Goal: Task Accomplishment & Management: Complete application form

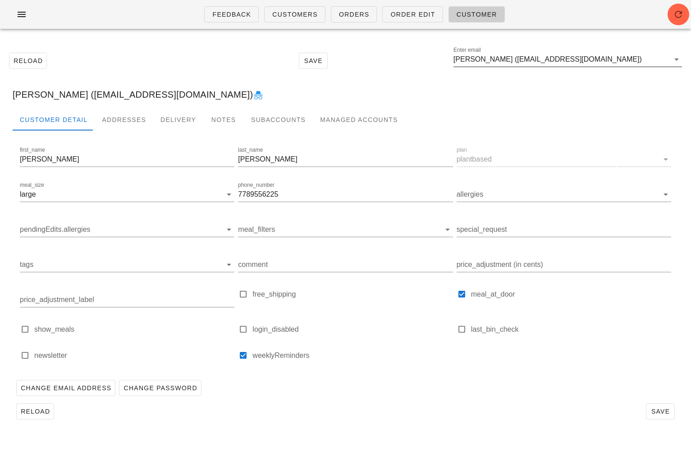
click at [610, 54] on input "[PERSON_NAME] ([EMAIL_ADDRESS][DOMAIN_NAME])" at bounding box center [561, 59] width 216 height 14
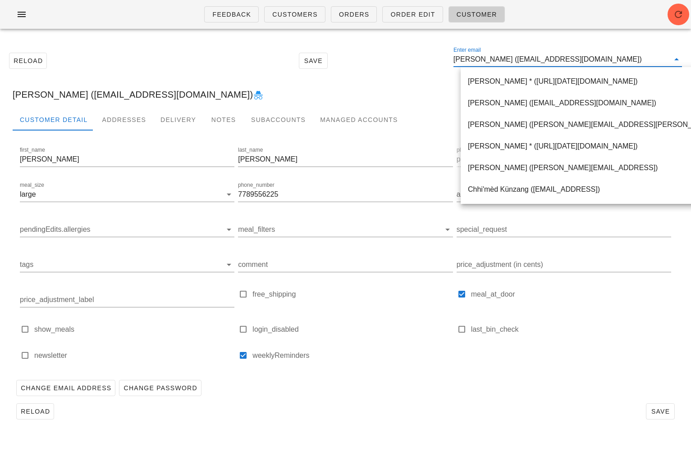
drag, startPoint x: 618, startPoint y: 59, endPoint x: 451, endPoint y: 57, distance: 166.7
click at [451, 58] on div "Reload Save Enter email [PERSON_NAME] ([EMAIL_ADDRESS][DOMAIN_NAME])" at bounding box center [345, 60] width 680 height 39
paste input "[EMAIL_ADDRESS][DOMAIN_NAME]"
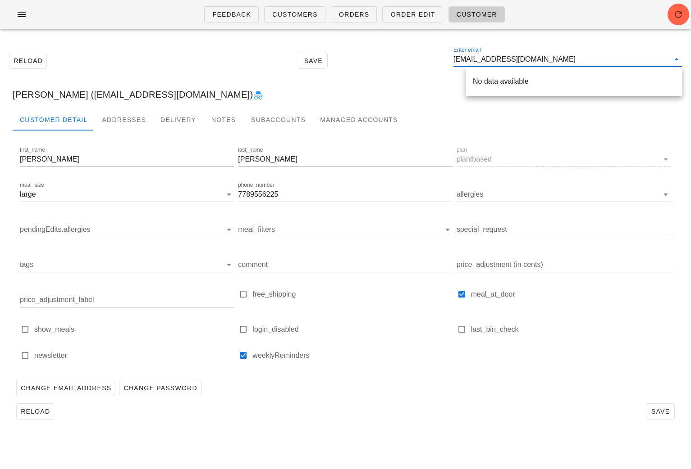
drag, startPoint x: 602, startPoint y: 54, endPoint x: 505, endPoint y: 59, distance: 97.5
click at [505, 59] on input "[EMAIL_ADDRESS][DOMAIN_NAME]" at bounding box center [561, 59] width 216 height 14
drag, startPoint x: 505, startPoint y: 59, endPoint x: 558, endPoint y: 59, distance: 53.2
click at [558, 59] on input "[EMAIL_ADDRESS][DOMAIN_NAME]" at bounding box center [561, 59] width 216 height 14
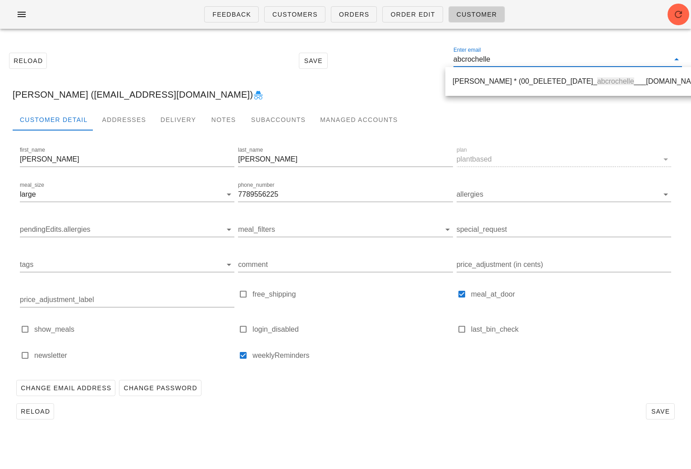
drag, startPoint x: 522, startPoint y: 60, endPoint x: 423, endPoint y: 58, distance: 98.7
click at [425, 59] on div "Reload Save Enter email abcrochelle" at bounding box center [345, 60] width 680 height 39
paste input "[EMAIL_ADDRESS][PERSON_NAME][DOMAIN_NAME]"
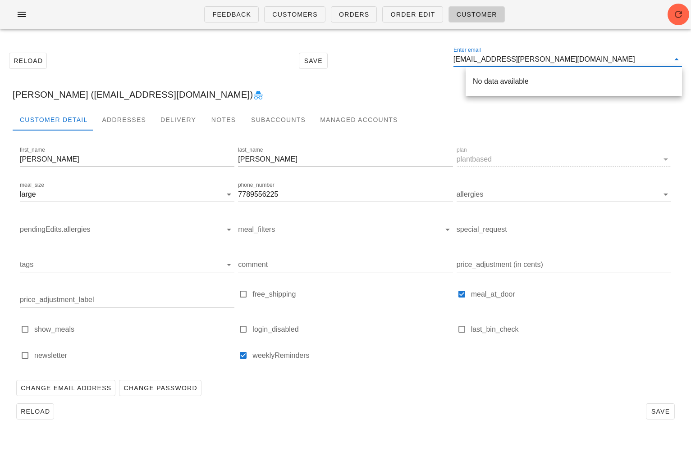
drag, startPoint x: 566, startPoint y: 59, endPoint x: 523, endPoint y: 59, distance: 43.3
click at [523, 59] on input "[EMAIL_ADDRESS][PERSON_NAME][DOMAIN_NAME]" at bounding box center [561, 59] width 216 height 14
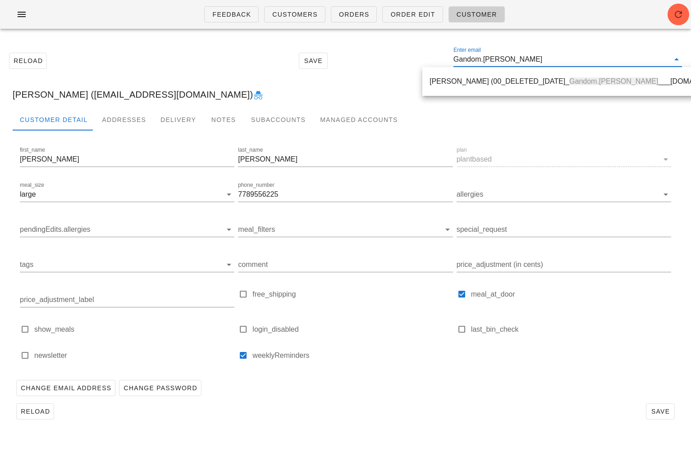
drag, startPoint x: 538, startPoint y: 59, endPoint x: 408, endPoint y: 54, distance: 130.3
click at [410, 55] on div "Reload Save Enter email Gandom.[PERSON_NAME]" at bounding box center [345, 60] width 680 height 39
paste input "[EMAIL_ADDRESS][DOMAIN_NAME]"
drag, startPoint x: 558, startPoint y: 59, endPoint x: 493, endPoint y: 59, distance: 64.9
click at [493, 59] on input "[EMAIL_ADDRESS][DOMAIN_NAME]" at bounding box center [561, 59] width 216 height 14
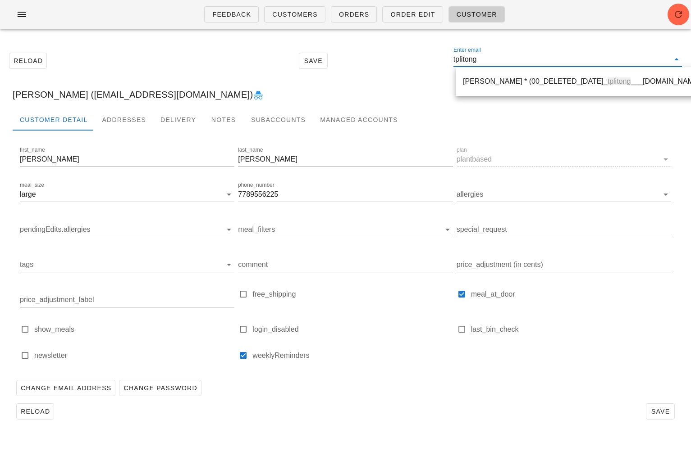
drag, startPoint x: 511, startPoint y: 62, endPoint x: 409, endPoint y: 58, distance: 101.9
click at [413, 59] on div "Reload Save Enter email tplitong" at bounding box center [345, 60] width 680 height 39
paste input "[EMAIL_ADDRESS][DOMAIN_NAME]"
drag, startPoint x: 561, startPoint y: 57, endPoint x: 510, endPoint y: 60, distance: 51.0
click at [510, 60] on input "[EMAIL_ADDRESS][DOMAIN_NAME]" at bounding box center [561, 59] width 216 height 14
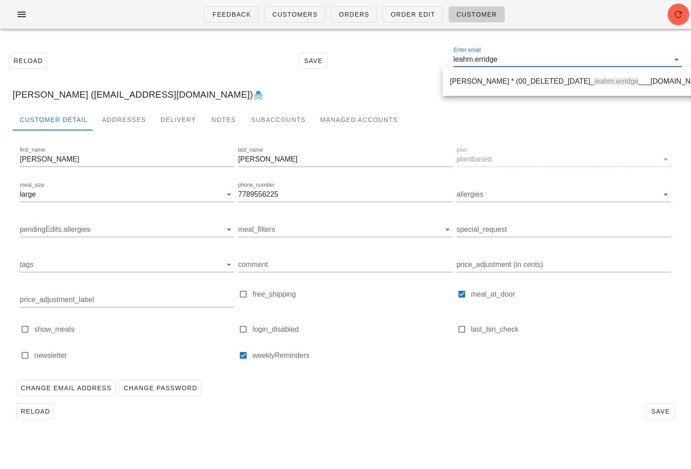
drag, startPoint x: 527, startPoint y: 59, endPoint x: 399, endPoint y: 55, distance: 128.0
click at [403, 56] on div "Reload Save Enter email leahm.erridge" at bounding box center [345, 60] width 680 height 39
paste input "[EMAIL_ADDRESS][DOMAIN_NAME]"
drag, startPoint x: 554, startPoint y: 61, endPoint x: 493, endPoint y: 61, distance: 60.4
click at [493, 61] on input "[EMAIL_ADDRESS][DOMAIN_NAME]" at bounding box center [561, 59] width 216 height 14
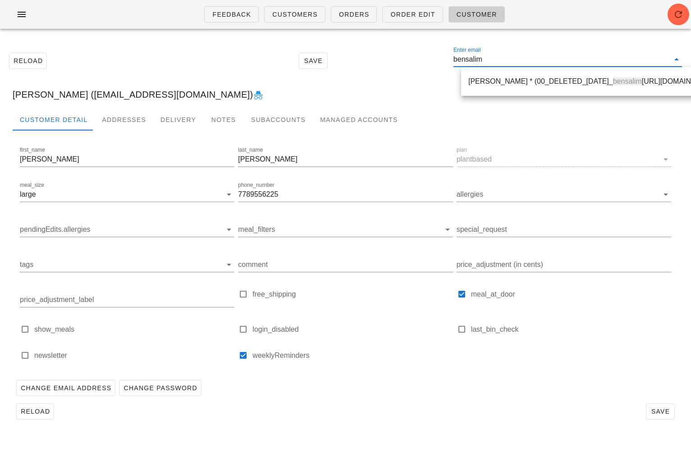
drag, startPoint x: 505, startPoint y: 60, endPoint x: 430, endPoint y: 60, distance: 74.3
click at [432, 60] on div "Reload Save Enter email bensalim" at bounding box center [345, 60] width 680 height 39
paste input "[EMAIL_ADDRESS][DOMAIN_NAME]"
drag, startPoint x: 583, startPoint y: 59, endPoint x: 523, endPoint y: 59, distance: 59.9
click at [523, 59] on input "[EMAIL_ADDRESS][DOMAIN_NAME]" at bounding box center [561, 59] width 216 height 14
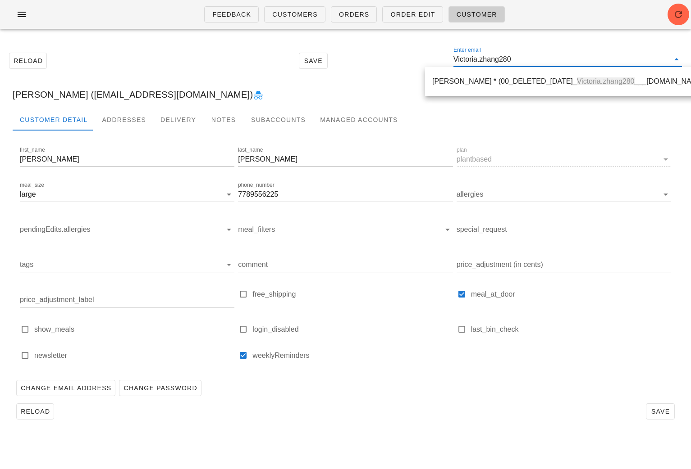
drag, startPoint x: 537, startPoint y: 58, endPoint x: 423, endPoint y: 55, distance: 113.6
click at [416, 56] on div "Reload Save Enter email Victoria.zhang280" at bounding box center [345, 60] width 680 height 39
paste input "[EMAIL_ADDRESS][DOMAIN_NAME]"
drag, startPoint x: 567, startPoint y: 60, endPoint x: 510, endPoint y: 62, distance: 56.8
click at [510, 62] on input "[EMAIL_ADDRESS][DOMAIN_NAME]" at bounding box center [561, 59] width 216 height 14
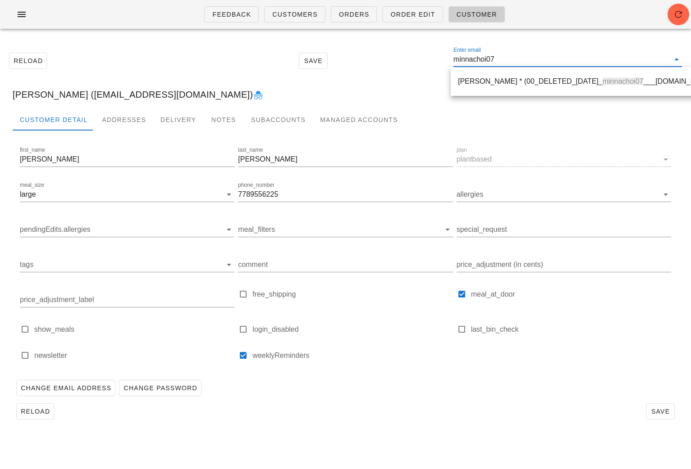
drag, startPoint x: 521, startPoint y: 62, endPoint x: 431, endPoint y: 59, distance: 90.1
click at [437, 61] on div "Reload Save Enter email minnachoi07" at bounding box center [345, 60] width 680 height 39
paste input "[EMAIL_ADDRESS][DOMAIN_NAME]"
drag, startPoint x: 559, startPoint y: 59, endPoint x: 494, endPoint y: 56, distance: 65.4
click at [494, 58] on input "[EMAIL_ADDRESS][DOMAIN_NAME]" at bounding box center [561, 59] width 216 height 14
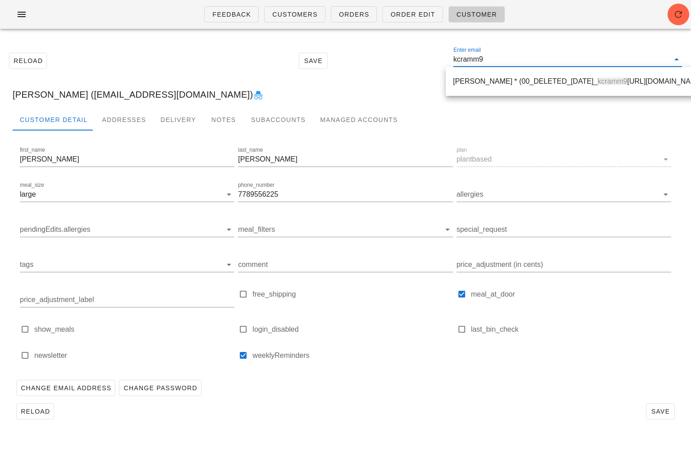
drag, startPoint x: 507, startPoint y: 59, endPoint x: 422, endPoint y: 59, distance: 85.1
click at [423, 59] on div "Reload Save Enter email kcramm9" at bounding box center [345, 60] width 680 height 39
paste input "[EMAIL_ADDRESS][DOMAIN_NAME]"
drag, startPoint x: 561, startPoint y: 61, endPoint x: 504, endPoint y: 60, distance: 57.2
click at [504, 60] on input "[EMAIL_ADDRESS][DOMAIN_NAME]" at bounding box center [561, 59] width 216 height 14
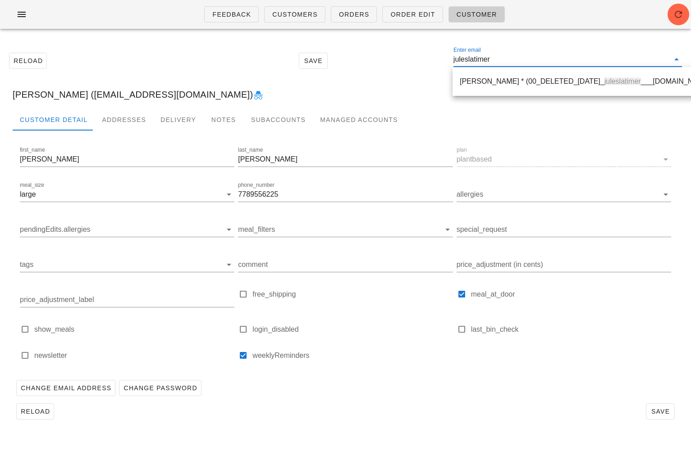
drag, startPoint x: 513, startPoint y: 58, endPoint x: 433, endPoint y: 56, distance: 80.2
click at [437, 57] on div "Reload Save Enter email juleslatimer" at bounding box center [345, 60] width 680 height 39
paste input "[EMAIL_ADDRESS][DOMAIN_NAME]"
drag, startPoint x: 559, startPoint y: 59, endPoint x: 528, endPoint y: 59, distance: 31.1
click at [528, 59] on input "[EMAIL_ADDRESS][DOMAIN_NAME]" at bounding box center [561, 59] width 216 height 14
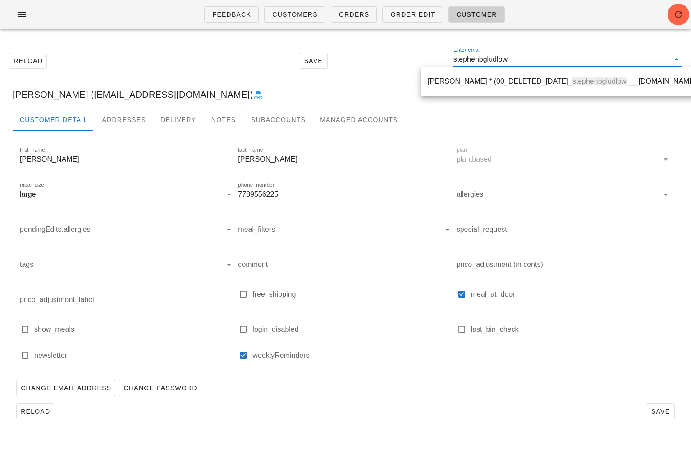
drag, startPoint x: 532, startPoint y: 62, endPoint x: 429, endPoint y: 59, distance: 102.8
click at [431, 60] on div "Reload Save Enter email stephenbgludlow" at bounding box center [345, 60] width 680 height 39
paste input "[EMAIL_ADDRESS][DOMAIN_NAME]"
drag, startPoint x: 552, startPoint y: 61, endPoint x: 498, endPoint y: 59, distance: 54.5
click at [499, 60] on input "[EMAIL_ADDRESS][DOMAIN_NAME]" at bounding box center [561, 59] width 216 height 14
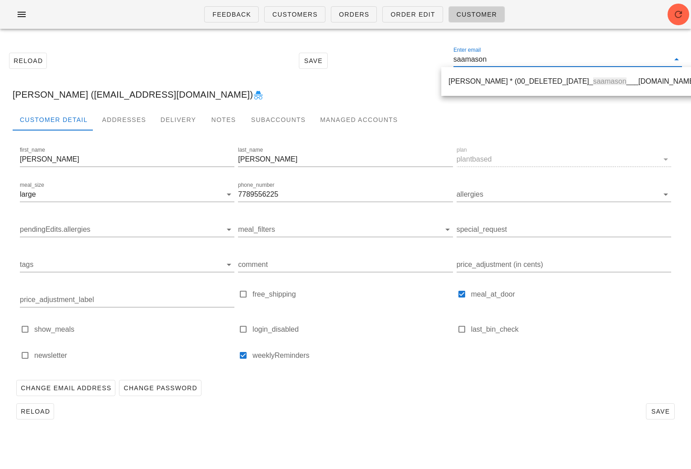
drag, startPoint x: 515, startPoint y: 60, endPoint x: 529, endPoint y: 53, distance: 15.7
click at [430, 60] on div "Reload Save Enter email saamason" at bounding box center [345, 60] width 680 height 39
paste input "[EMAIL_ADDRESS][DOMAIN_NAME]"
drag, startPoint x: 569, startPoint y: 61, endPoint x: 514, endPoint y: 61, distance: 55.9
click at [514, 61] on input "[EMAIL_ADDRESS][DOMAIN_NAME]" at bounding box center [561, 59] width 216 height 14
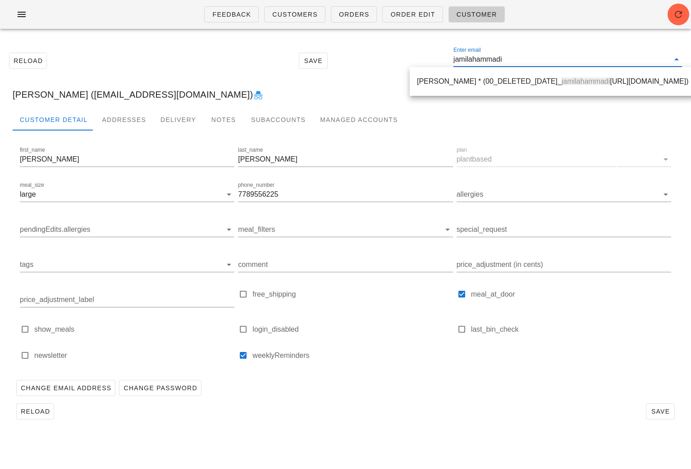
drag, startPoint x: 528, startPoint y: 63, endPoint x: 417, endPoint y: 59, distance: 110.9
click at [419, 59] on div "Reload Save Enter email jamilahammadi" at bounding box center [345, 60] width 680 height 39
paste input "[EMAIL_ADDRESS][DOMAIN_NAME]"
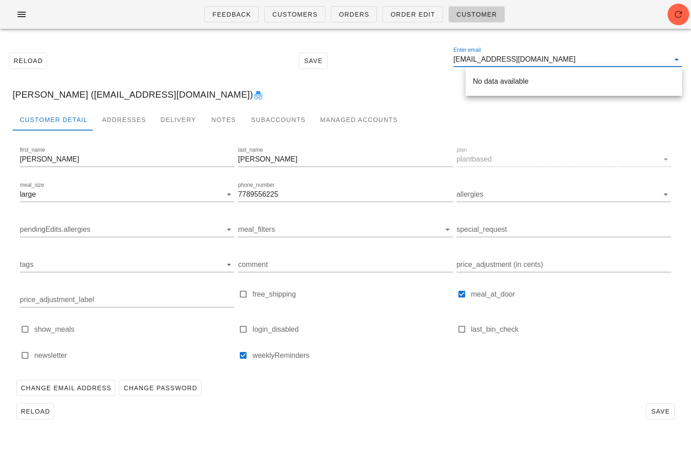
drag, startPoint x: 580, startPoint y: 63, endPoint x: 499, endPoint y: 63, distance: 81.1
click at [499, 63] on input "[EMAIL_ADDRESS][DOMAIN_NAME]" at bounding box center [561, 59] width 216 height 14
drag, startPoint x: 505, startPoint y: 62, endPoint x: 426, endPoint y: 62, distance: 78.8
click at [430, 62] on div "Reload Save Enter email marcelb19" at bounding box center [345, 60] width 680 height 39
paste input "[EMAIL_ADDRESS][DOMAIN_NAME]"
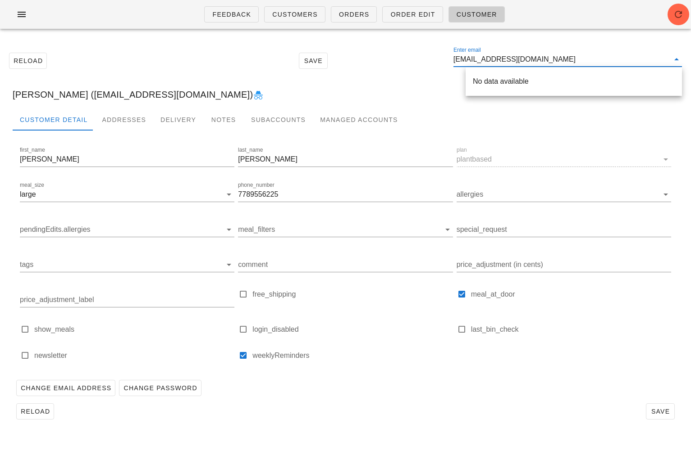
drag, startPoint x: 543, startPoint y: 58, endPoint x: 497, endPoint y: 57, distance: 46.4
click at [497, 58] on input "[EMAIL_ADDRESS][DOMAIN_NAME]" at bounding box center [561, 59] width 216 height 14
drag, startPoint x: 503, startPoint y: 60, endPoint x: 418, endPoint y: 60, distance: 84.7
click at [424, 60] on div "Reload Save Enter email Sloehrich" at bounding box center [345, 60] width 680 height 39
paste input "[EMAIL_ADDRESS][DOMAIN_NAME]"
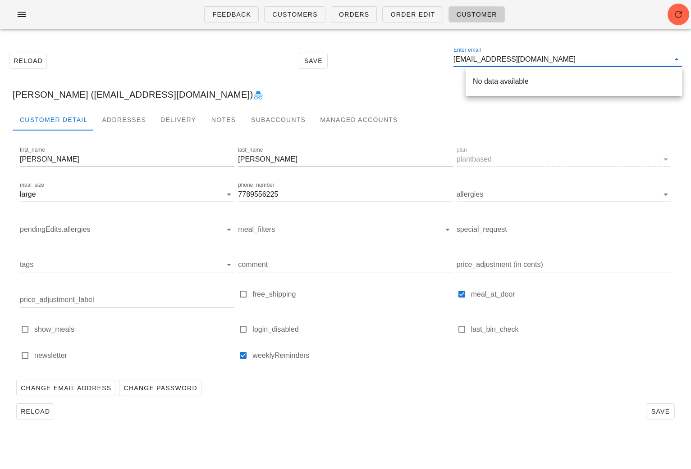
drag, startPoint x: 567, startPoint y: 59, endPoint x: 500, endPoint y: 60, distance: 67.1
click at [500, 60] on input "[EMAIL_ADDRESS][DOMAIN_NAME]" at bounding box center [561, 59] width 216 height 14
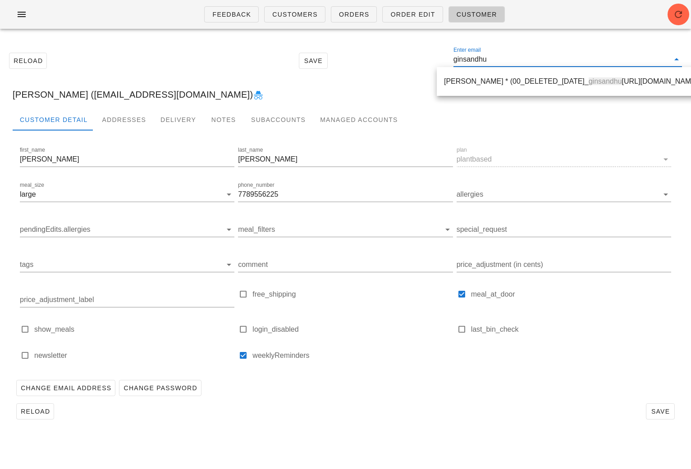
drag, startPoint x: 508, startPoint y: 62, endPoint x: 444, endPoint y: 62, distance: 64.0
click at [444, 62] on div "Reload Save Enter email ginsandhu" at bounding box center [345, 60] width 680 height 39
paste input "[EMAIL_ADDRESS][DOMAIN_NAME]"
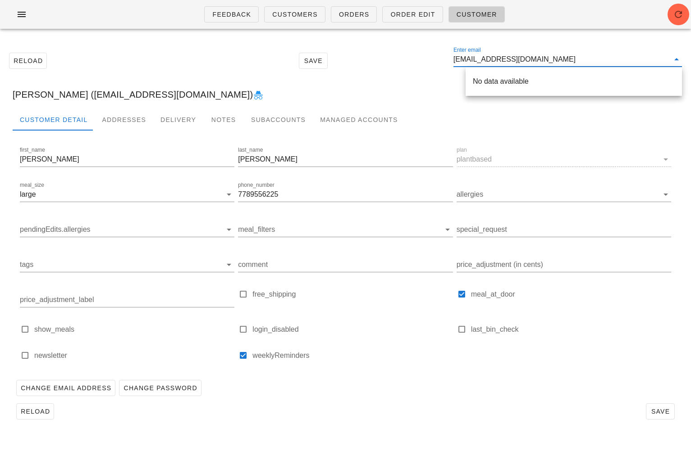
drag, startPoint x: 581, startPoint y: 62, endPoint x: 532, endPoint y: 61, distance: 48.2
click at [532, 62] on input "[EMAIL_ADDRESS][DOMAIN_NAME]" at bounding box center [561, 59] width 216 height 14
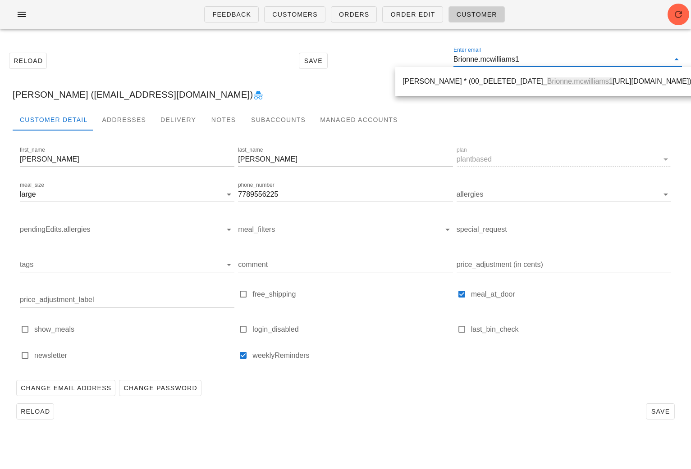
drag, startPoint x: 545, startPoint y: 59, endPoint x: 427, endPoint y: 55, distance: 118.5
click at [429, 57] on div "Reload Save Enter email Brionne.mcwilliams1" at bounding box center [345, 60] width 680 height 39
paste input "[EMAIL_ADDRESS][DOMAIN_NAME]"
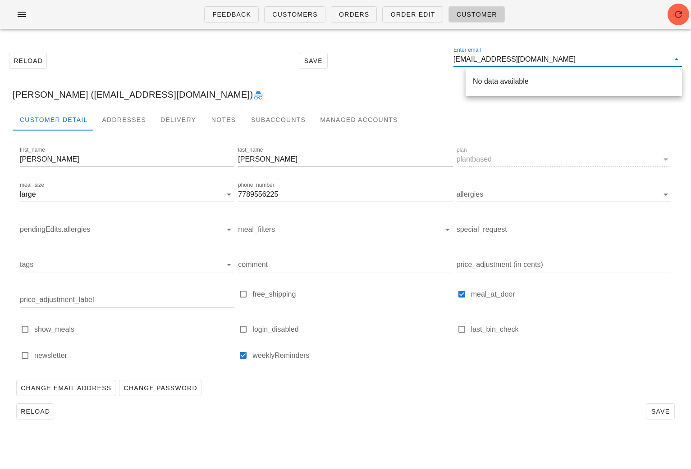
drag, startPoint x: 577, startPoint y: 61, endPoint x: 495, endPoint y: 61, distance: 82.0
click at [495, 61] on input "[EMAIL_ADDRESS][DOMAIN_NAME]" at bounding box center [561, 59] width 216 height 14
drag, startPoint x: 502, startPoint y: 64, endPoint x: 434, endPoint y: 59, distance: 67.8
click at [435, 59] on div "Reload Save Enter email kywnlee" at bounding box center [345, 60] width 680 height 39
paste input "[EMAIL_ADDRESS][DOMAIN_NAME]"
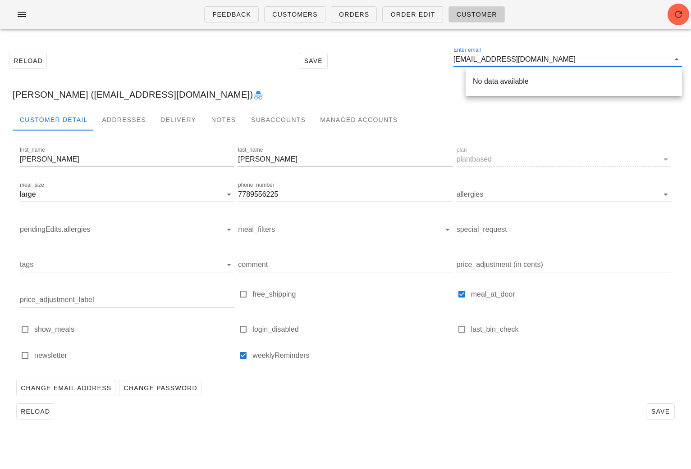
drag, startPoint x: 580, startPoint y: 64, endPoint x: 512, endPoint y: 61, distance: 68.1
click at [512, 61] on input "[EMAIL_ADDRESS][DOMAIN_NAME]" at bounding box center [561, 59] width 216 height 14
drag, startPoint x: 518, startPoint y: 61, endPoint x: 417, endPoint y: 60, distance: 101.4
click at [423, 60] on div "Reload Save Enter email danyadouglas" at bounding box center [345, 60] width 680 height 39
paste input "[EMAIL_ADDRESS][DOMAIN_NAME]"
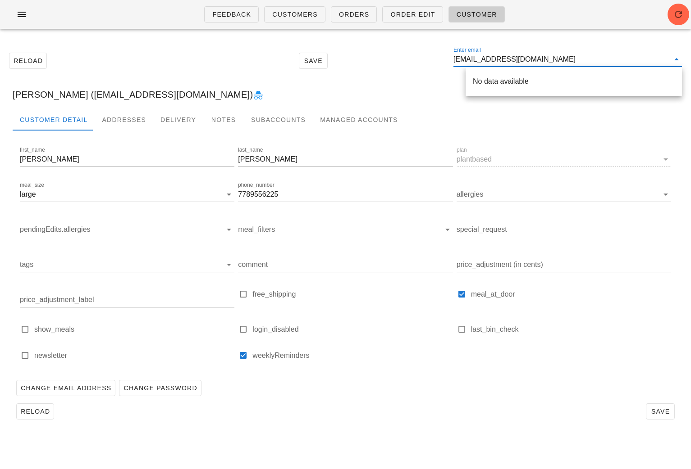
drag, startPoint x: 557, startPoint y: 58, endPoint x: 496, endPoint y: 57, distance: 61.3
click at [496, 57] on input "[EMAIL_ADDRESS][DOMAIN_NAME]" at bounding box center [561, 59] width 216 height 14
drag, startPoint x: 516, startPoint y: 59, endPoint x: 435, endPoint y: 59, distance: 80.6
click at [435, 59] on div "Reload Save Enter email ch.saiff35" at bounding box center [345, 60] width 680 height 39
paste input "[EMAIL_ADDRESS][DOMAIN_NAME]"
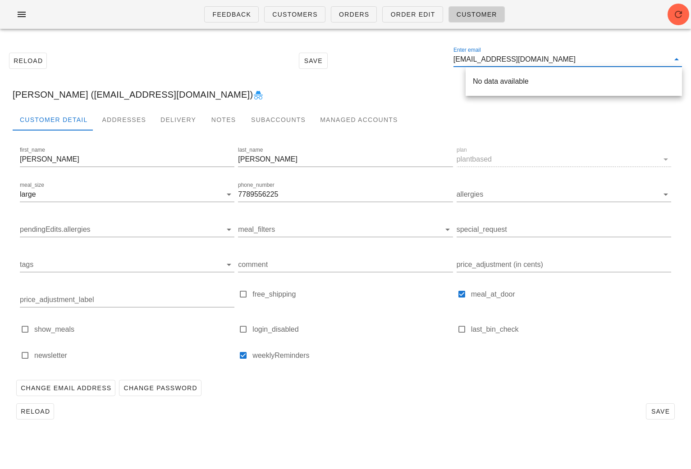
drag, startPoint x: 559, startPoint y: 56, endPoint x: 511, endPoint y: 56, distance: 48.7
click at [511, 56] on input "[EMAIL_ADDRESS][DOMAIN_NAME]" at bounding box center [561, 59] width 216 height 14
drag, startPoint x: 515, startPoint y: 63, endPoint x: 399, endPoint y: 45, distance: 117.5
click at [408, 51] on div "Reload Save Enter email alicengai423" at bounding box center [345, 60] width 680 height 39
paste input "[EMAIL_ADDRESS][DOMAIN_NAME]"
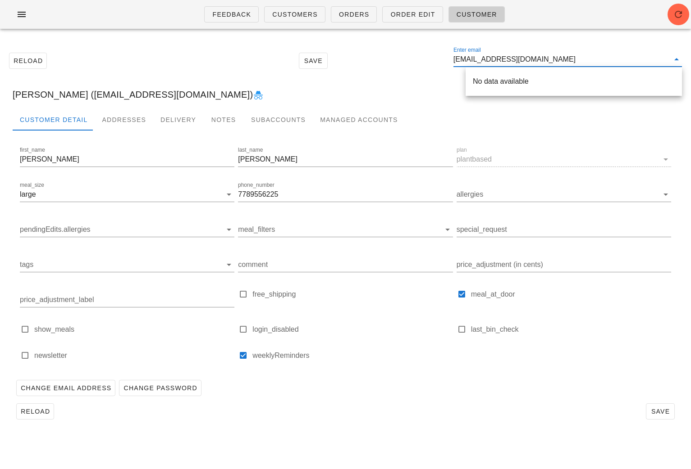
drag, startPoint x: 574, startPoint y: 62, endPoint x: 513, endPoint y: 58, distance: 60.9
click at [513, 60] on input "[EMAIL_ADDRESS][DOMAIN_NAME]" at bounding box center [561, 59] width 216 height 14
drag, startPoint x: 526, startPoint y: 62, endPoint x: 442, endPoint y: 58, distance: 83.4
click at [445, 59] on div "Reload Save Enter email chelseagiesche" at bounding box center [345, 60] width 680 height 39
paste input "[EMAIL_ADDRESS][PERSON_NAME][DOMAIN_NAME]"
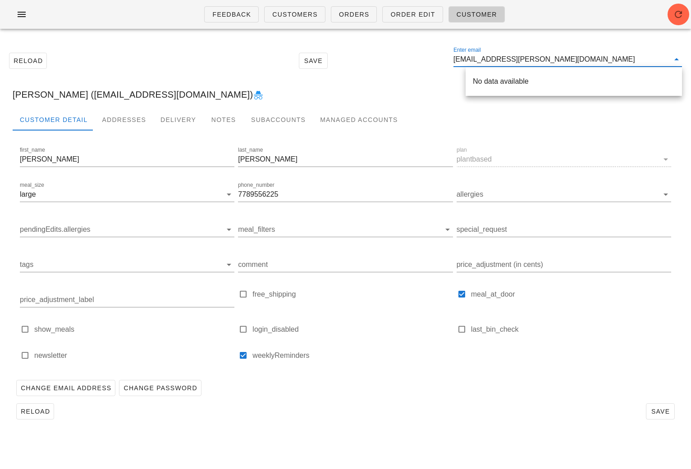
drag, startPoint x: 562, startPoint y: 64, endPoint x: 509, endPoint y: 62, distance: 52.7
click at [509, 62] on input "[EMAIL_ADDRESS][PERSON_NAME][DOMAIN_NAME]" at bounding box center [561, 59] width 216 height 14
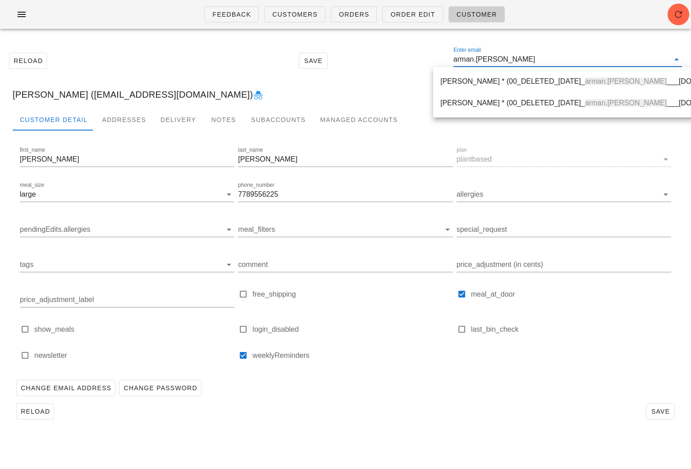
drag, startPoint x: 523, startPoint y: 65, endPoint x: 446, endPoint y: 62, distance: 76.2
click at [447, 63] on div "Reload Save Enter email arman.[PERSON_NAME]" at bounding box center [345, 60] width 680 height 39
paste input "[EMAIL_ADDRESS][DOMAIN_NAME]"
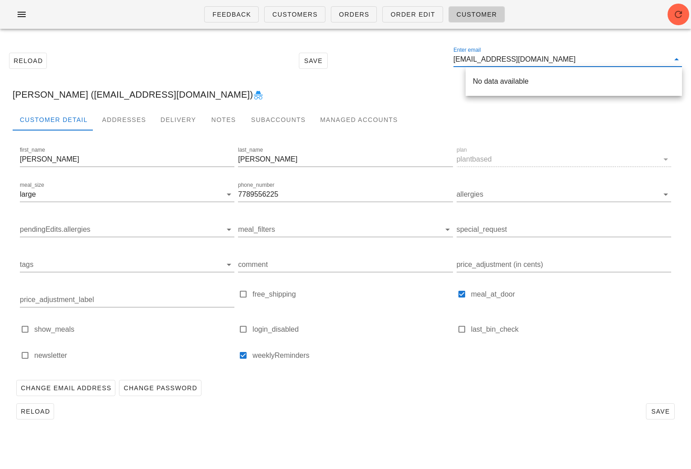
drag, startPoint x: 572, startPoint y: 57, endPoint x: 494, endPoint y: 59, distance: 78.4
click at [494, 59] on input "[EMAIL_ADDRESS][DOMAIN_NAME]" at bounding box center [561, 59] width 216 height 14
drag, startPoint x: 504, startPoint y: 55, endPoint x: 532, endPoint y: 61, distance: 29.3
click at [414, 55] on div "Reload Save Enter email lihuta0" at bounding box center [345, 60] width 680 height 39
paste input "[EMAIL_ADDRESS][DOMAIN_NAME]"
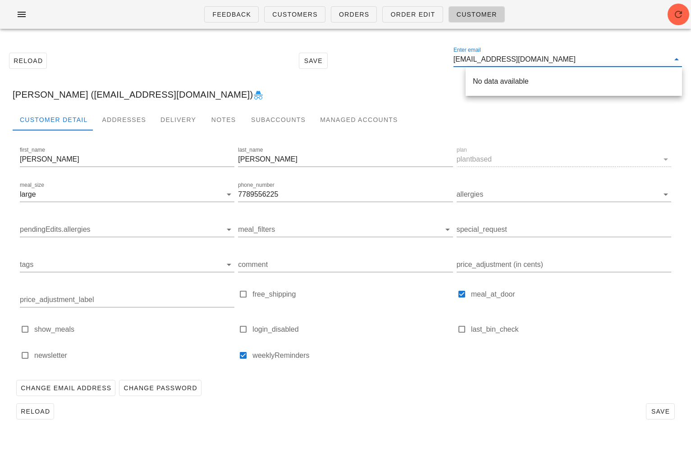
drag, startPoint x: 557, startPoint y: 59, endPoint x: 507, endPoint y: 59, distance: 50.0
click at [507, 59] on input "[EMAIL_ADDRESS][DOMAIN_NAME]" at bounding box center [561, 59] width 216 height 14
drag, startPoint x: 533, startPoint y: 60, endPoint x: 459, endPoint y: 64, distance: 74.4
click at [416, 61] on div "Reload Save Enter email parvkataria96" at bounding box center [345, 60] width 680 height 39
paste input "[EMAIL_ADDRESS][DOMAIN_NAME]"
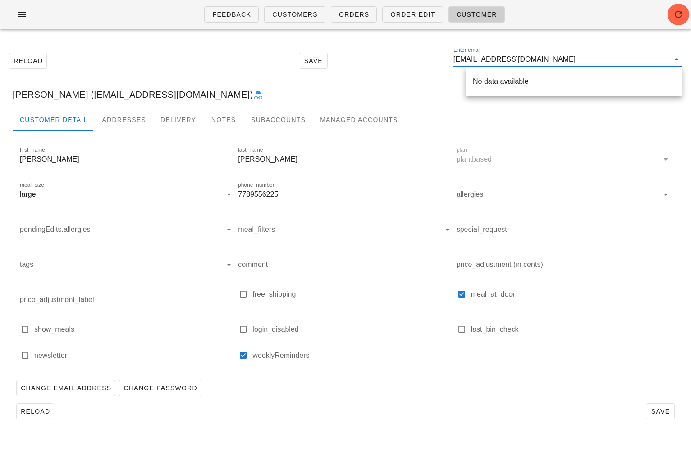
drag, startPoint x: 566, startPoint y: 56, endPoint x: 494, endPoint y: 59, distance: 71.7
click at [495, 59] on input "[EMAIL_ADDRESS][DOMAIN_NAME]" at bounding box center [561, 59] width 216 height 14
drag, startPoint x: 519, startPoint y: 61, endPoint x: 401, endPoint y: 61, distance: 117.6
click at [401, 61] on div "Reload Save Enter email rho1207" at bounding box center [345, 60] width 680 height 39
paste input "[EMAIL_ADDRESS][DOMAIN_NAME]"
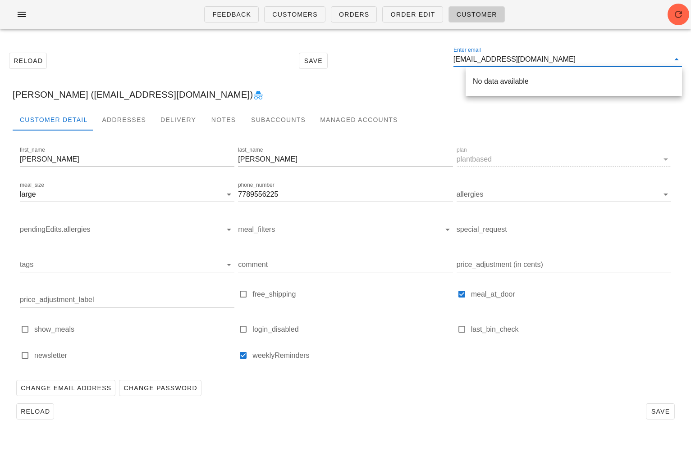
drag, startPoint x: 569, startPoint y: 59, endPoint x: 504, endPoint y: 59, distance: 64.4
click at [504, 60] on input "[EMAIL_ADDRESS][DOMAIN_NAME]" at bounding box center [561, 59] width 216 height 14
drag, startPoint x: 531, startPoint y: 61, endPoint x: 457, endPoint y: 59, distance: 73.5
click at [426, 60] on div "Reload Save Enter email jakekemp56" at bounding box center [345, 60] width 680 height 39
paste input "[EMAIL_ADDRESS][DOMAIN_NAME]"
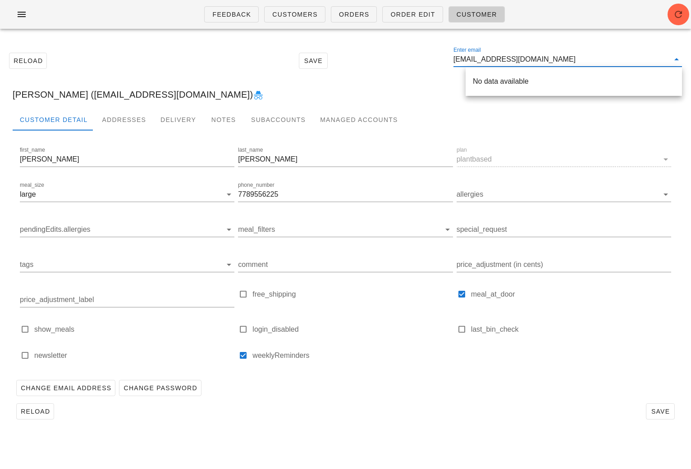
drag, startPoint x: 555, startPoint y: 59, endPoint x: 495, endPoint y: 59, distance: 60.4
click at [495, 59] on input "[EMAIL_ADDRESS][DOMAIN_NAME]" at bounding box center [561, 59] width 216 height 14
click at [500, 52] on input "rhcapitul" at bounding box center [561, 59] width 216 height 14
drag, startPoint x: 496, startPoint y: 60, endPoint x: 423, endPoint y: 54, distance: 73.7
click at [424, 55] on div "Reload Save Enter email rhcapitul" at bounding box center [345, 60] width 680 height 39
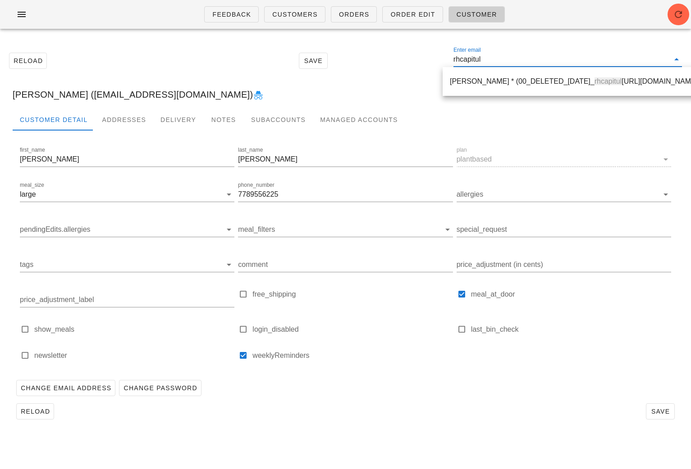
paste input "[EMAIL_ADDRESS][DOMAIN_NAME]"
drag, startPoint x: 555, startPoint y: 58, endPoint x: 509, endPoint y: 57, distance: 46.0
click at [509, 58] on input "[EMAIL_ADDRESS][DOMAIN_NAME]" at bounding box center [561, 59] width 216 height 14
drag, startPoint x: 525, startPoint y: 64, endPoint x: 446, endPoint y: 61, distance: 78.9
click at [447, 61] on div "Reload Save Enter email mylinesarabia" at bounding box center [345, 60] width 680 height 39
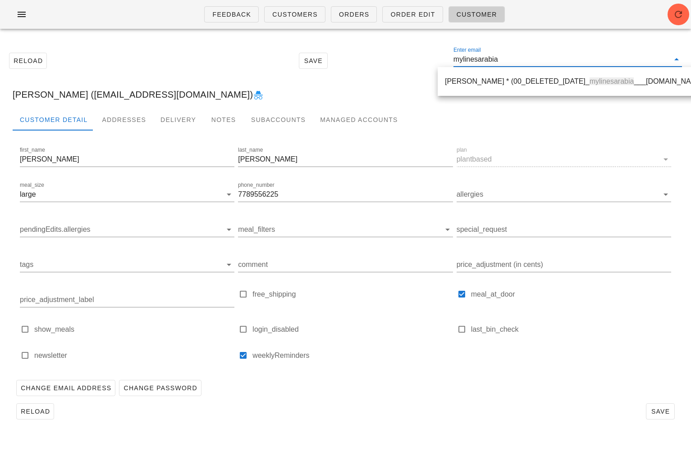
paste input "[EMAIL_ADDRESS][PERSON_NAME][DOMAIN_NAME]"
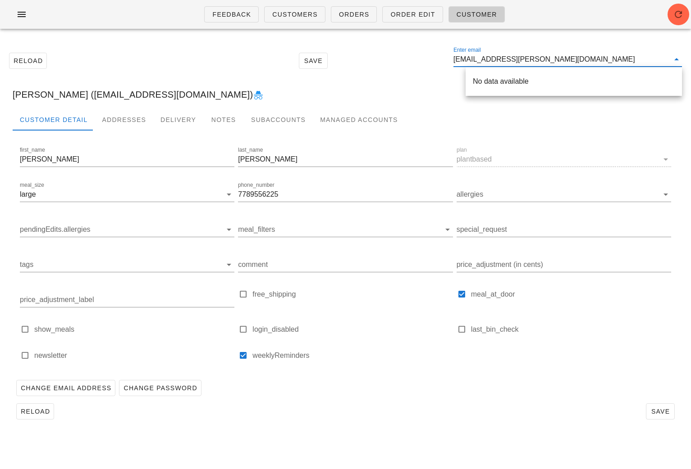
drag, startPoint x: 554, startPoint y: 57, endPoint x: 502, endPoint y: 58, distance: 51.4
click at [502, 58] on input "[EMAIL_ADDRESS][PERSON_NAME][DOMAIN_NAME]" at bounding box center [561, 59] width 216 height 14
drag, startPoint x: 513, startPoint y: 58, endPoint x: 427, endPoint y: 59, distance: 85.6
click at [430, 59] on div "Reload Save Enter email Bri.[PERSON_NAME]" at bounding box center [345, 60] width 680 height 39
paste input "[EMAIL_ADDRESS][DOMAIN_NAME]"
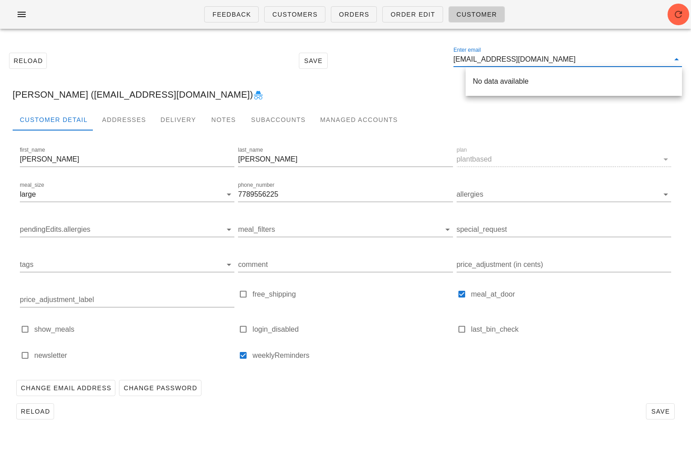
click at [485, 59] on input "[EMAIL_ADDRESS][DOMAIN_NAME]" at bounding box center [561, 59] width 216 height 14
drag, startPoint x: 492, startPoint y: 59, endPoint x: 620, endPoint y: 50, distance: 128.8
click at [605, 50] on div "Enter email [EMAIL_ADDRESS][DOMAIN_NAME]" at bounding box center [567, 62] width 228 height 30
click at [573, 43] on div "Reload Save Enter email [EMAIL_ADDRESS][DOMAIN_NAME]" at bounding box center [345, 60] width 680 height 39
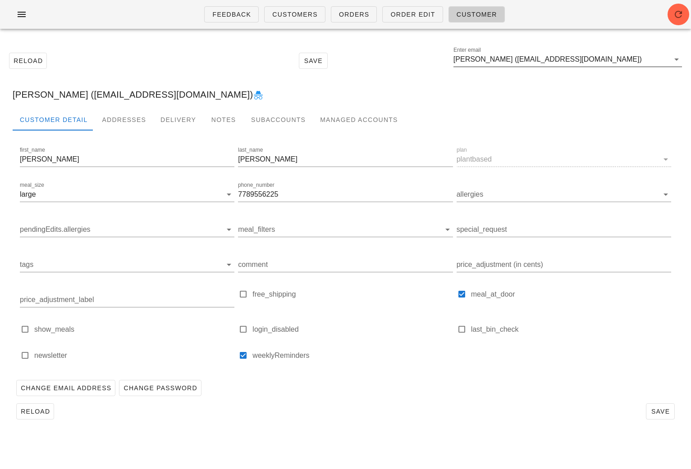
click at [546, 56] on input "[PERSON_NAME] ([EMAIL_ADDRESS][DOMAIN_NAME])" at bounding box center [561, 59] width 216 height 14
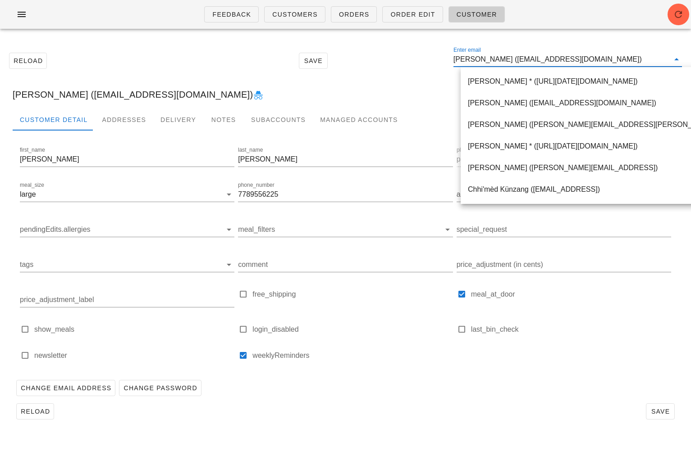
click at [546, 56] on input "[PERSON_NAME] ([EMAIL_ADDRESS][DOMAIN_NAME])" at bounding box center [561, 59] width 216 height 14
paste input "[EMAIL_ADDRESS][DOMAIN_NAME]"
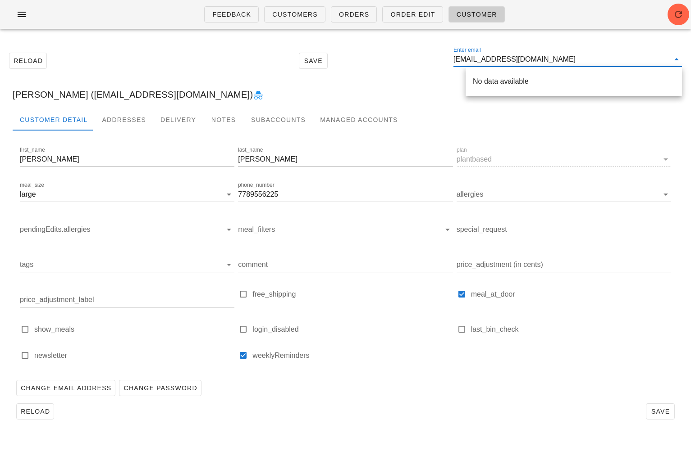
drag, startPoint x: 563, startPoint y: 61, endPoint x: 494, endPoint y: 59, distance: 68.5
click at [494, 60] on input "[EMAIL_ADDRESS][DOMAIN_NAME]" at bounding box center [561, 59] width 216 height 14
type input "mgceltic"
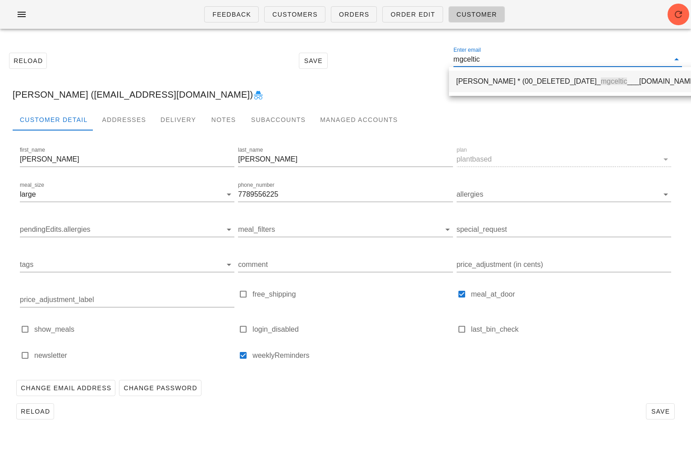
click at [494, 81] on div "[PERSON_NAME] * (00_DELETED_[DATE]_ mgceltic ___[DOMAIN_NAME])" at bounding box center [577, 81] width 243 height 9
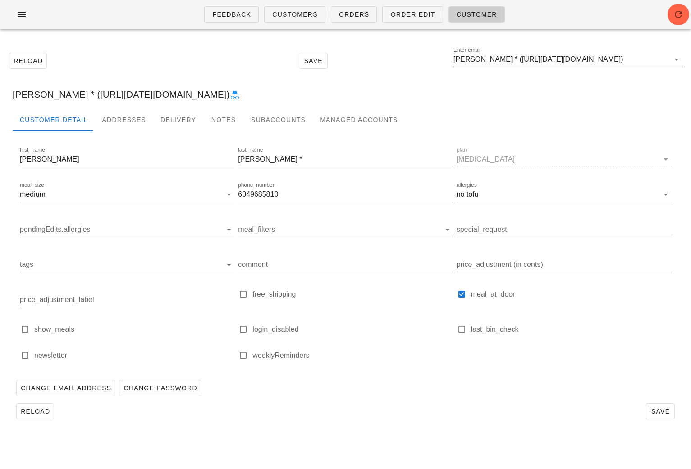
click at [560, 53] on input "[PERSON_NAME] * ([URL][DATE][DOMAIN_NAME])" at bounding box center [561, 59] width 216 height 14
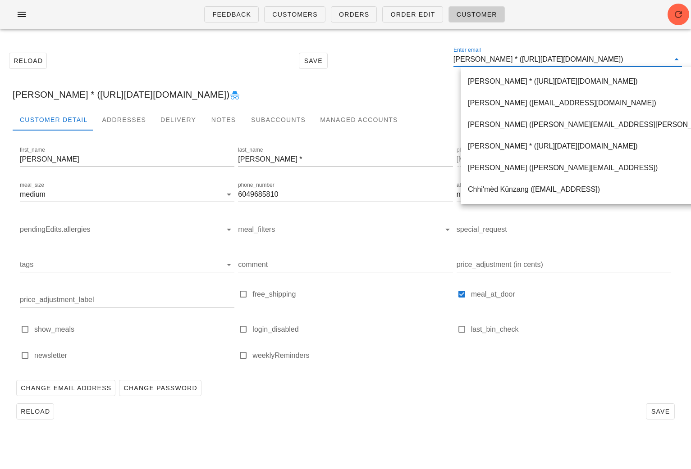
click at [554, 60] on input "[PERSON_NAME] * ([URL][DATE][DOMAIN_NAME])" at bounding box center [561, 59] width 216 height 14
click at [554, 61] on input "[PERSON_NAME] * ([URL][DATE][DOMAIN_NAME])" at bounding box center [561, 59] width 216 height 14
paste input "[PERSON_NAME][EMAIL_ADDRESS][DOMAIN_NAME]"
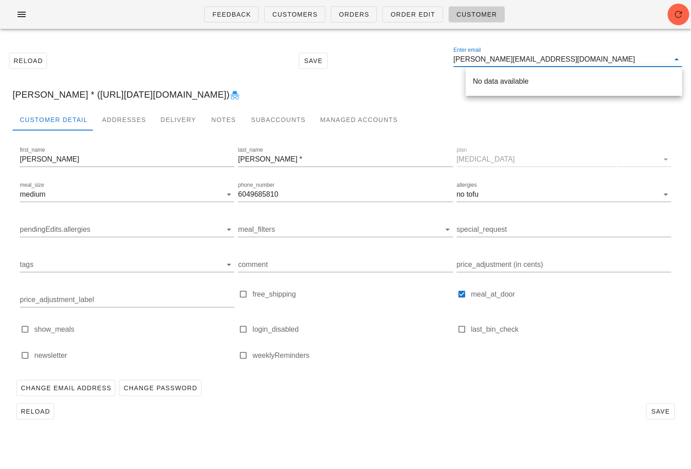
drag, startPoint x: 600, startPoint y: 59, endPoint x: 541, endPoint y: 59, distance: 58.6
click at [541, 60] on input "[PERSON_NAME][EMAIL_ADDRESS][DOMAIN_NAME]" at bounding box center [561, 59] width 216 height 14
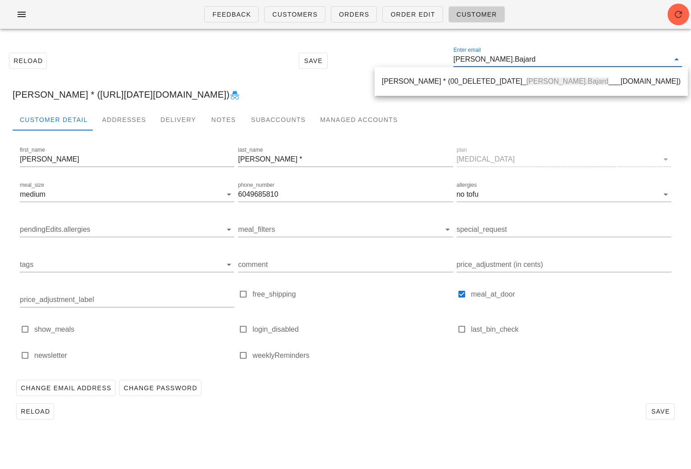
drag, startPoint x: 534, startPoint y: 59, endPoint x: 440, endPoint y: 52, distance: 94.4
click at [443, 56] on div "Reload Save Enter email [PERSON_NAME].Bajard" at bounding box center [345, 60] width 680 height 39
paste input "[PERSON_NAME][EMAIL_ADDRESS][DOMAIN_NAME]"
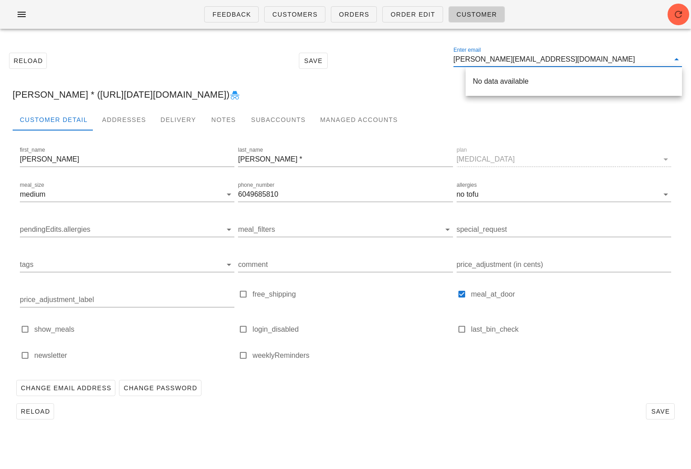
drag, startPoint x: 567, startPoint y: 59, endPoint x: 496, endPoint y: 58, distance: 71.2
click at [496, 59] on input "[PERSON_NAME][EMAIL_ADDRESS][DOMAIN_NAME]" at bounding box center [561, 59] width 216 height 14
drag, startPoint x: 514, startPoint y: 62, endPoint x: 418, endPoint y: 61, distance: 96.4
click at [418, 62] on div "Reload Save Enter email [PERSON_NAME]" at bounding box center [345, 60] width 680 height 39
paste input "[EMAIL_ADDRESS][DOMAIN_NAME]"
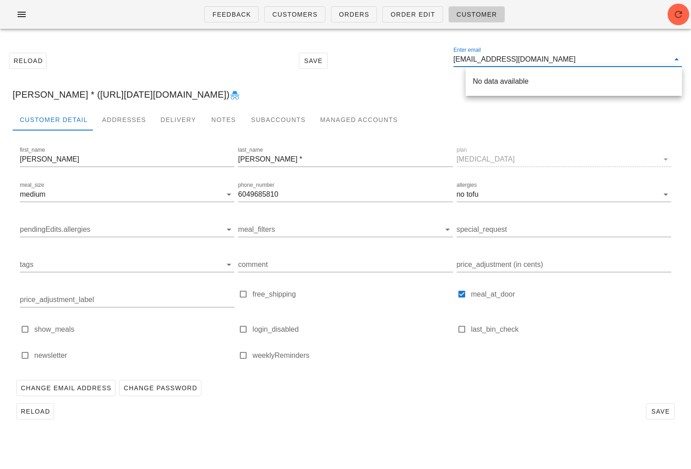
drag, startPoint x: 551, startPoint y: 59, endPoint x: 497, endPoint y: 59, distance: 54.5
click at [497, 60] on input "[EMAIL_ADDRESS][DOMAIN_NAME]" at bounding box center [561, 59] width 216 height 14
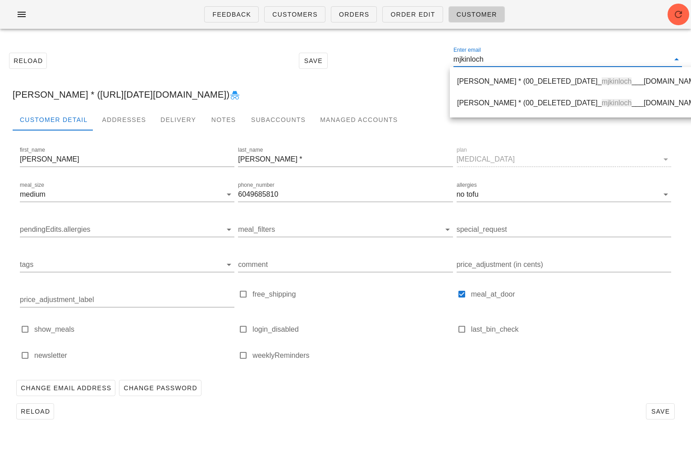
drag, startPoint x: 518, startPoint y: 53, endPoint x: 447, endPoint y: 62, distance: 70.8
click at [448, 63] on div "Reload Save Enter email mjkinloch" at bounding box center [345, 60] width 680 height 39
paste input "[EMAIL_ADDRESS][DOMAIN_NAME]"
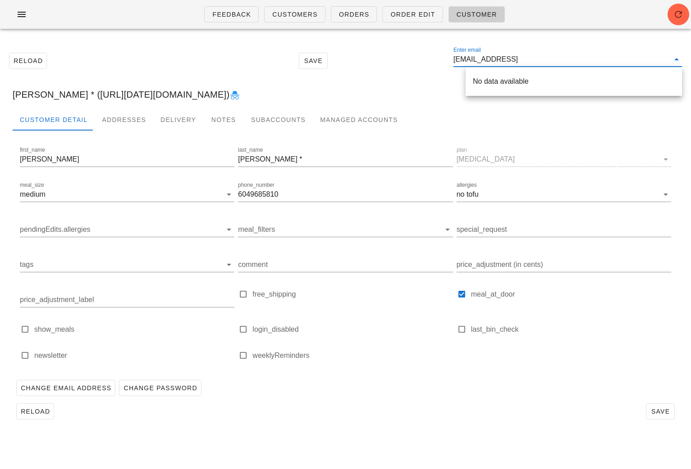
drag, startPoint x: 588, startPoint y: 60, endPoint x: 505, endPoint y: 59, distance: 83.4
click at [505, 59] on input "[EMAIL_ADDRESS]" at bounding box center [561, 59] width 216 height 14
drag, startPoint x: 499, startPoint y: 60, endPoint x: 448, endPoint y: 60, distance: 50.9
click at [448, 60] on div "Reload Save Enter email stitch9quilts" at bounding box center [345, 60] width 680 height 39
paste input "[EMAIL_ADDRESS][DOMAIN_NAME]"
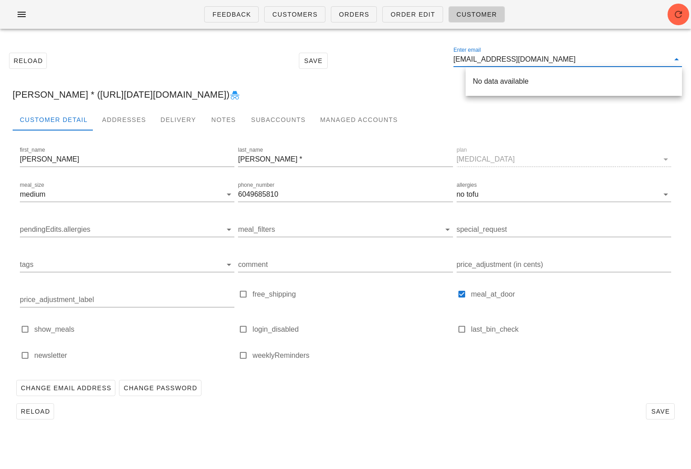
drag, startPoint x: 571, startPoint y: 58, endPoint x: 525, endPoint y: 59, distance: 45.5
click at [525, 59] on input "[EMAIL_ADDRESS][DOMAIN_NAME]" at bounding box center [561, 59] width 216 height 14
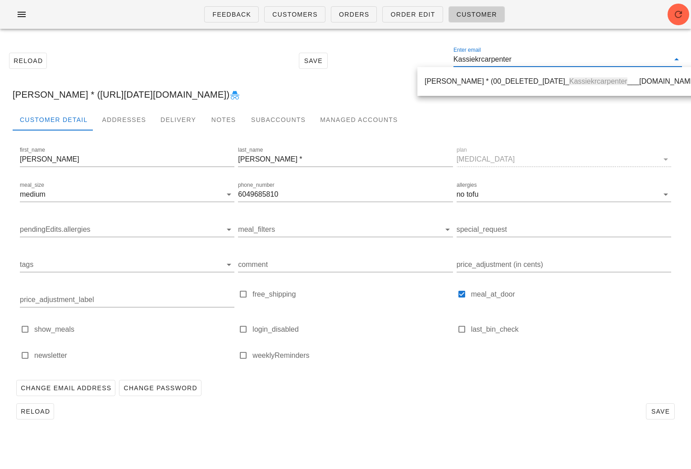
drag, startPoint x: 535, startPoint y: 55, endPoint x: 436, endPoint y: 55, distance: 99.1
click at [436, 56] on div "Reload Save Enter email Kassiekrcarpenter" at bounding box center [345, 60] width 680 height 39
paste input "[EMAIL_ADDRESS][DOMAIN_NAME]"
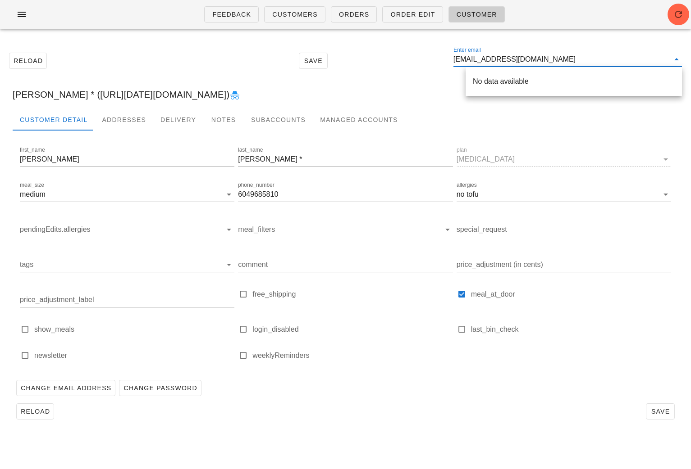
drag, startPoint x: 582, startPoint y: 61, endPoint x: 533, endPoint y: 59, distance: 49.2
click at [533, 60] on input "[EMAIL_ADDRESS][DOMAIN_NAME]" at bounding box center [561, 59] width 216 height 14
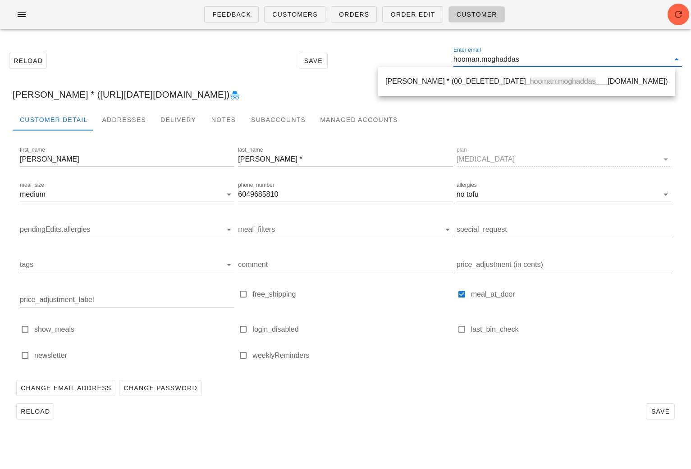
drag, startPoint x: 553, startPoint y: 56, endPoint x: 412, endPoint y: 56, distance: 141.4
click at [415, 56] on div "Reload Save Enter email hooman.moghaddas" at bounding box center [345, 60] width 680 height 39
paste input "[PERSON_NAME][EMAIL_ADDRESS][DOMAIN_NAME]"
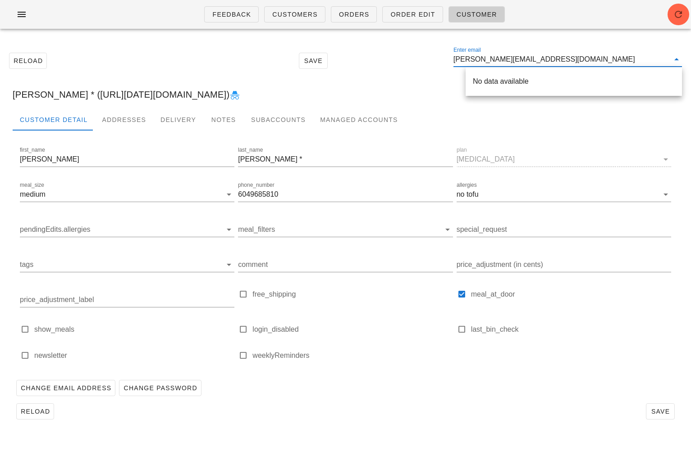
drag, startPoint x: 577, startPoint y: 58, endPoint x: 519, endPoint y: 59, distance: 58.1
click at [519, 59] on input "[PERSON_NAME][EMAIL_ADDRESS][DOMAIN_NAME]" at bounding box center [561, 59] width 216 height 14
drag, startPoint x: 532, startPoint y: 62, endPoint x: 575, endPoint y: 53, distance: 43.6
click at [404, 62] on div "Reload Save Enter email [PERSON_NAME].goslinski28" at bounding box center [345, 60] width 680 height 39
paste input "[EMAIL_ADDRESS][DOMAIN_NAME]"
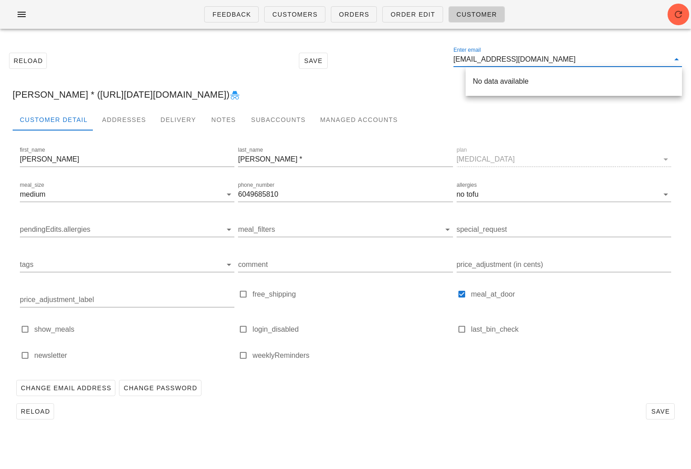
drag, startPoint x: 533, startPoint y: 61, endPoint x: 482, endPoint y: 62, distance: 50.9
click at [482, 62] on input "[EMAIL_ADDRESS][DOMAIN_NAME]" at bounding box center [561, 59] width 216 height 14
drag, startPoint x: 482, startPoint y: 63, endPoint x: 450, endPoint y: 63, distance: 32.0
click at [450, 63] on div "Reload Save Enter email Ralti" at bounding box center [345, 60] width 680 height 39
paste input "[PERSON_NAME][EMAIL_ADDRESS][DOMAIN_NAME]"
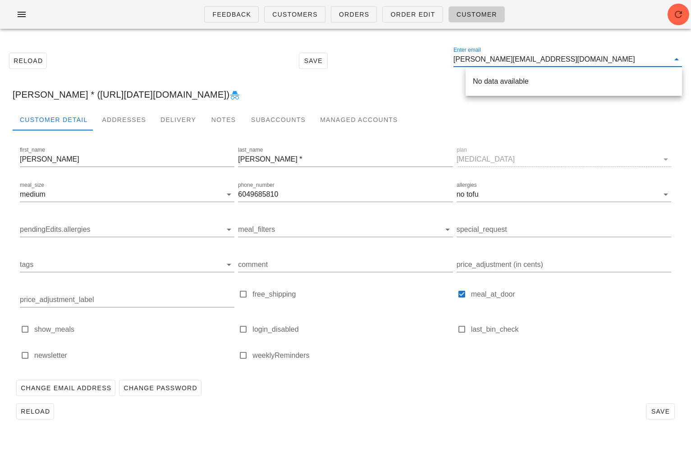
drag, startPoint x: 567, startPoint y: 64, endPoint x: 516, endPoint y: 62, distance: 51.0
click at [516, 62] on input "[PERSON_NAME][EMAIL_ADDRESS][DOMAIN_NAME]" at bounding box center [561, 59] width 216 height 14
drag, startPoint x: 527, startPoint y: 58, endPoint x: 450, endPoint y: 55, distance: 77.1
click at [439, 55] on div "Reload Save Enter email [PERSON_NAME].goslinski2" at bounding box center [345, 60] width 680 height 39
paste input "[EMAIL_ADDRESS][DOMAIN_NAME]"
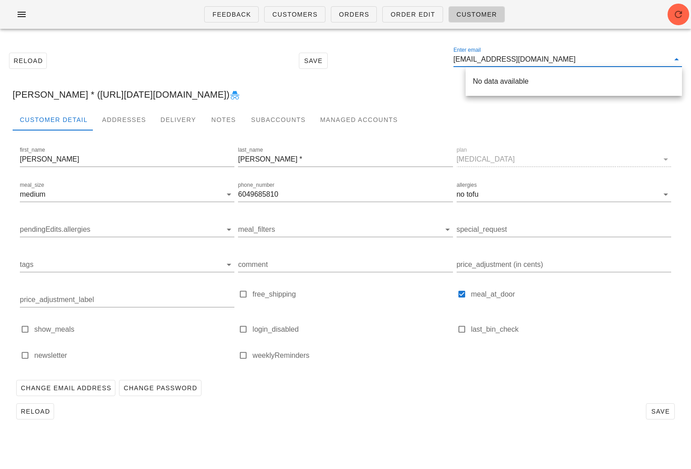
drag, startPoint x: 564, startPoint y: 61, endPoint x: 509, endPoint y: 59, distance: 54.5
click at [509, 60] on input "[EMAIL_ADDRESS][DOMAIN_NAME]" at bounding box center [561, 59] width 216 height 14
drag, startPoint x: 516, startPoint y: 58, endPoint x: 528, endPoint y: 60, distance: 11.9
click at [422, 58] on div "Reload Save Enter email [PERSON_NAME]" at bounding box center [345, 60] width 680 height 39
paste input "[EMAIL_ADDRESS][DOMAIN_NAME]"
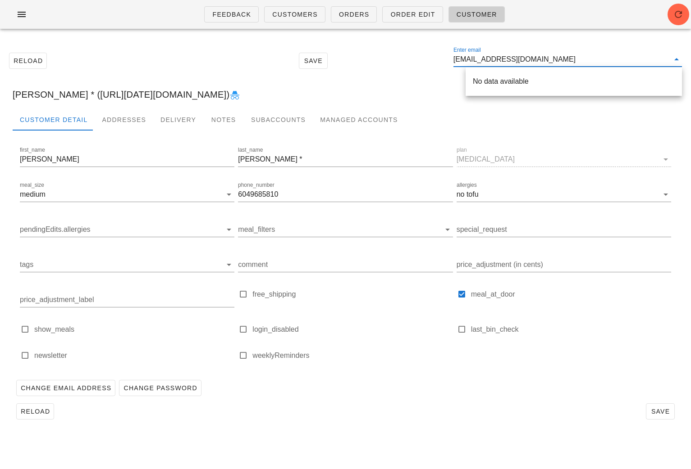
drag, startPoint x: 550, startPoint y: 61, endPoint x: 497, endPoint y: 60, distance: 52.7
click at [497, 61] on input "[EMAIL_ADDRESS][DOMAIN_NAME]" at bounding box center [561, 59] width 216 height 14
drag, startPoint x: 514, startPoint y: 60, endPoint x: 429, endPoint y: 60, distance: 84.7
click at [430, 60] on div "Reload Save Enter email vincepapa" at bounding box center [345, 60] width 680 height 39
paste input "[EMAIL_ADDRESS][DOMAIN_NAME]"
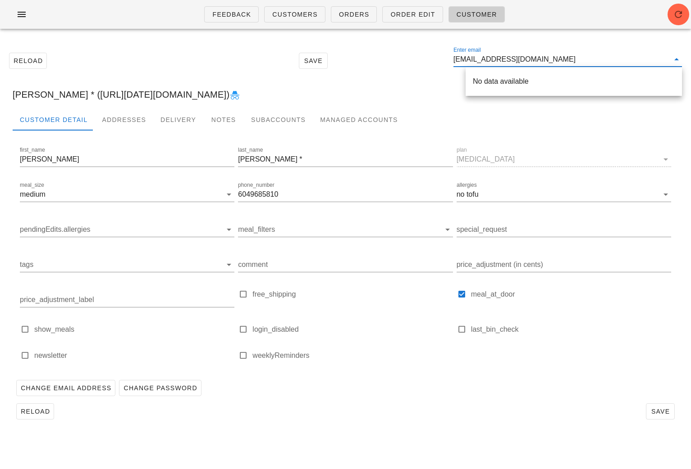
drag, startPoint x: 558, startPoint y: 56, endPoint x: 500, endPoint y: 57, distance: 57.2
click at [500, 57] on input "[EMAIL_ADDRESS][DOMAIN_NAME]" at bounding box center [561, 59] width 216 height 14
drag, startPoint x: 504, startPoint y: 57, endPoint x: 389, endPoint y: 50, distance: 114.6
click at [397, 52] on div "Reload Save Enter email ryanseque" at bounding box center [345, 60] width 680 height 39
paste input "[EMAIL_ADDRESS][DOMAIN_NAME]"
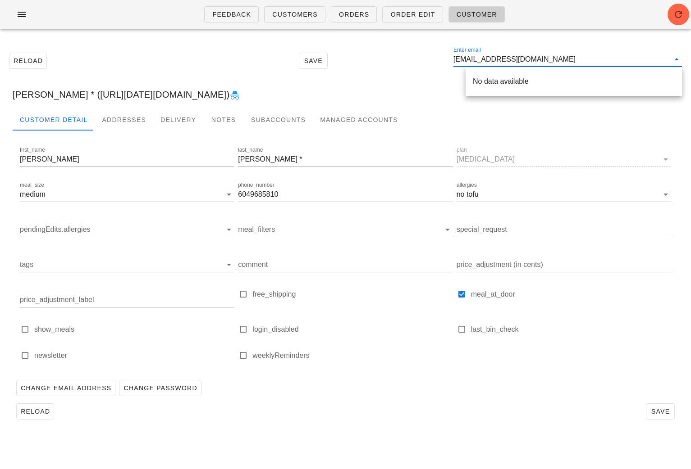
drag, startPoint x: 559, startPoint y: 58, endPoint x: 491, endPoint y: 57, distance: 68.5
click at [491, 58] on input "[EMAIL_ADDRESS][DOMAIN_NAME]" at bounding box center [561, 59] width 216 height 14
drag, startPoint x: 498, startPoint y: 60, endPoint x: 414, endPoint y: 54, distance: 84.0
click at [418, 56] on div "Reload Save Enter email angeza" at bounding box center [345, 60] width 680 height 39
paste input "[EMAIL_ADDRESS][DOMAIN_NAME]"
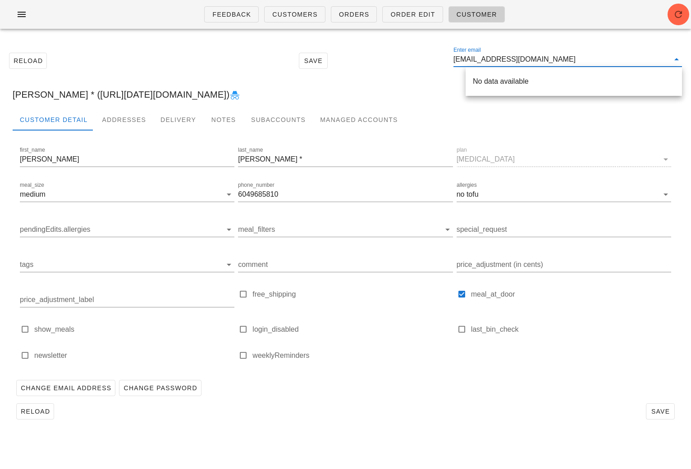
drag, startPoint x: 570, startPoint y: 61, endPoint x: 517, endPoint y: 56, distance: 53.4
click at [517, 57] on input "[EMAIL_ADDRESS][DOMAIN_NAME]" at bounding box center [561, 59] width 216 height 14
drag, startPoint x: 535, startPoint y: 60, endPoint x: 442, endPoint y: 57, distance: 92.9
click at [445, 59] on div "Reload Save Enter email kevinsinghklover" at bounding box center [345, 60] width 680 height 39
paste input "[EMAIL_ADDRESS][DOMAIN_NAME]"
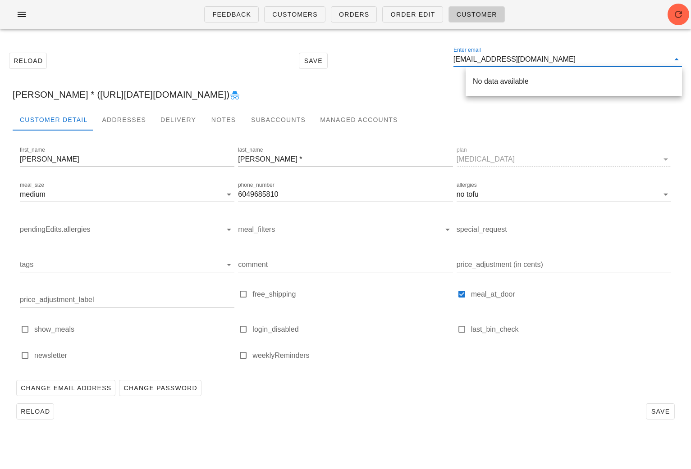
drag, startPoint x: 568, startPoint y: 61, endPoint x: 502, endPoint y: 58, distance: 65.9
click at [502, 58] on input "[EMAIL_ADDRESS][DOMAIN_NAME]" at bounding box center [561, 59] width 216 height 14
drag, startPoint x: 508, startPoint y: 59, endPoint x: 437, endPoint y: 58, distance: 70.3
click at [439, 58] on div "Reload Save Enter email shinyaryart" at bounding box center [345, 60] width 680 height 39
paste input "[PERSON_NAME][EMAIL_ADDRESS][PERSON_NAME][DOMAIN_NAME]"
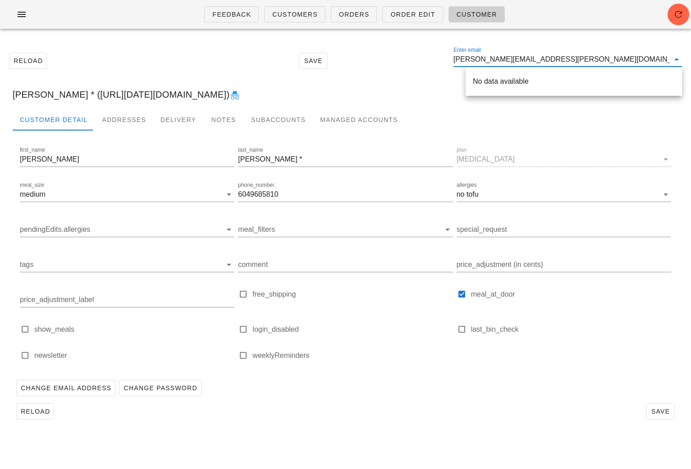
drag, startPoint x: 561, startPoint y: 62, endPoint x: 511, endPoint y: 60, distance: 50.0
click at [511, 61] on input "[PERSON_NAME][EMAIL_ADDRESS][PERSON_NAME][DOMAIN_NAME]" at bounding box center [561, 59] width 216 height 14
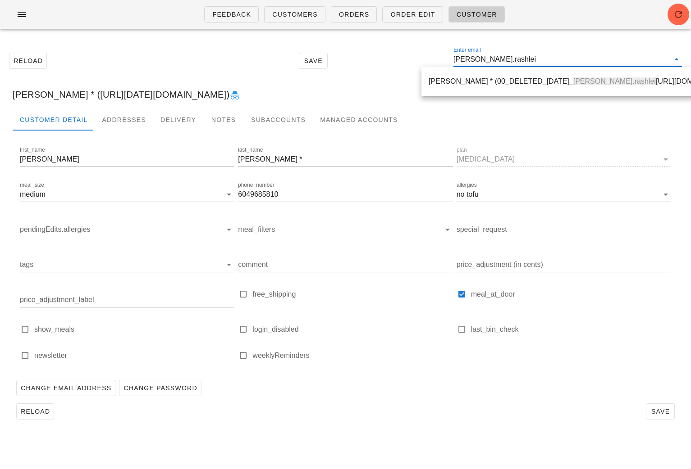
drag, startPoint x: 511, startPoint y: 59, endPoint x: 527, endPoint y: 59, distance: 15.8
click at [449, 58] on div "Reload Save Enter email [PERSON_NAME].rashlei" at bounding box center [345, 60] width 680 height 39
paste input "[EMAIL_ADDRESS][DOMAIN_NAME]"
drag, startPoint x: 564, startPoint y: 60, endPoint x: 520, endPoint y: 59, distance: 43.3
click at [520, 59] on input "[EMAIL_ADDRESS][DOMAIN_NAME]" at bounding box center [561, 59] width 216 height 14
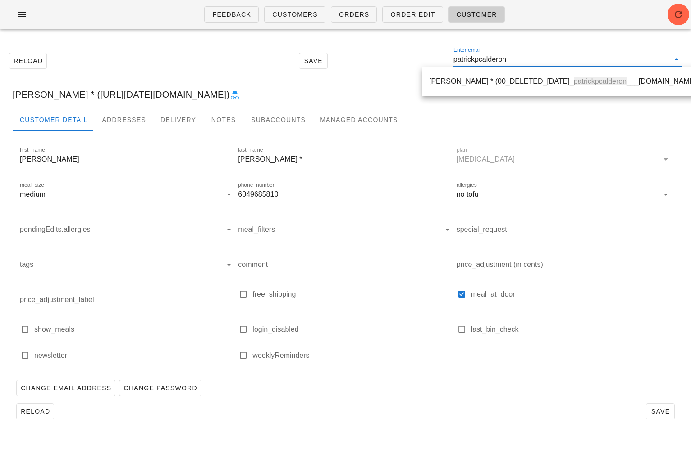
drag, startPoint x: 532, startPoint y: 59, endPoint x: 440, endPoint y: 56, distance: 92.0
click at [413, 55] on div "Reload Save Enter email patrickpcalderon" at bounding box center [345, 60] width 680 height 39
paste input "[EMAIL_ADDRESS][DOMAIN_NAME]"
drag, startPoint x: 578, startPoint y: 60, endPoint x: 526, endPoint y: 58, distance: 52.3
click at [526, 59] on input "[EMAIL_ADDRESS][DOMAIN_NAME]" at bounding box center [561, 59] width 216 height 14
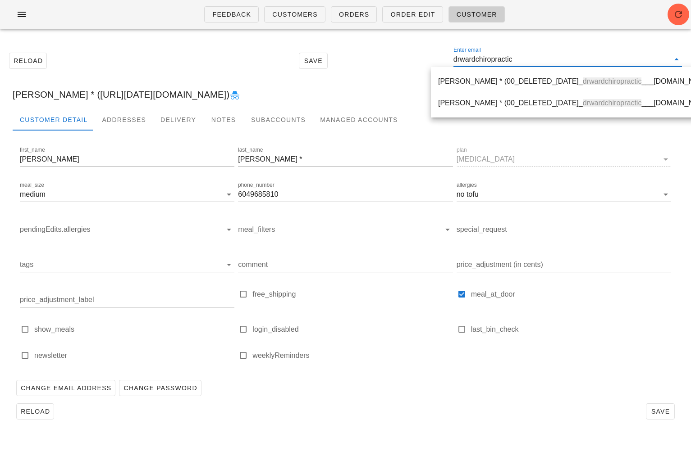
drag, startPoint x: 538, startPoint y: 62, endPoint x: 469, endPoint y: 59, distance: 69.0
click at [427, 60] on div "Reload Save Enter email drwardchiropractic" at bounding box center [345, 60] width 680 height 39
paste input "[EMAIL_ADDRESS][DOMAIN_NAME]"
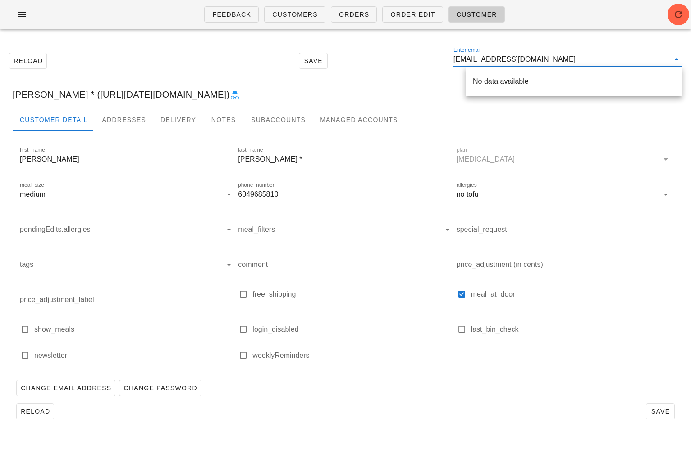
drag, startPoint x: 557, startPoint y: 63, endPoint x: 504, endPoint y: 61, distance: 53.2
click at [504, 62] on input "[EMAIL_ADDRESS][DOMAIN_NAME]" at bounding box center [561, 59] width 216 height 14
drag, startPoint x: 514, startPoint y: 59, endPoint x: 418, endPoint y: 55, distance: 96.9
click at [419, 56] on div "Reload Save Enter email karenwu.15" at bounding box center [345, 60] width 680 height 39
paste input "[EMAIL_ADDRESS][DOMAIN_NAME]"
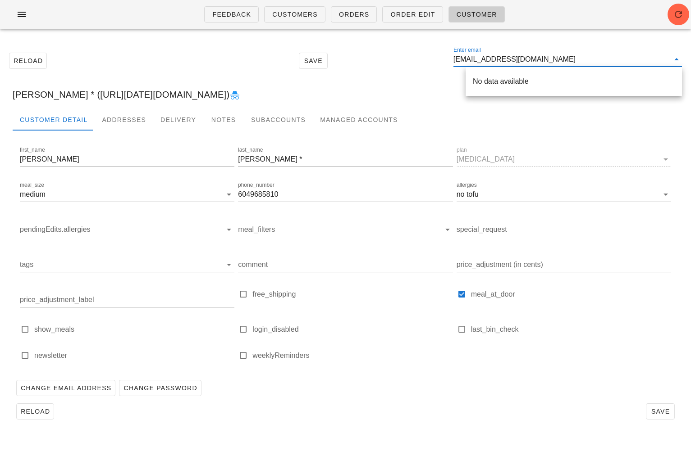
drag, startPoint x: 554, startPoint y: 58, endPoint x: 501, endPoint y: 55, distance: 52.8
click at [501, 56] on input "[EMAIL_ADDRESS][DOMAIN_NAME]" at bounding box center [561, 59] width 216 height 14
drag, startPoint x: 514, startPoint y: 58, endPoint x: 532, endPoint y: 54, distance: 19.3
click at [419, 59] on div "Reload Save Enter email Dolevsky88" at bounding box center [345, 60] width 680 height 39
paste input "[EMAIL_ADDRESS][DOMAIN_NAME]"
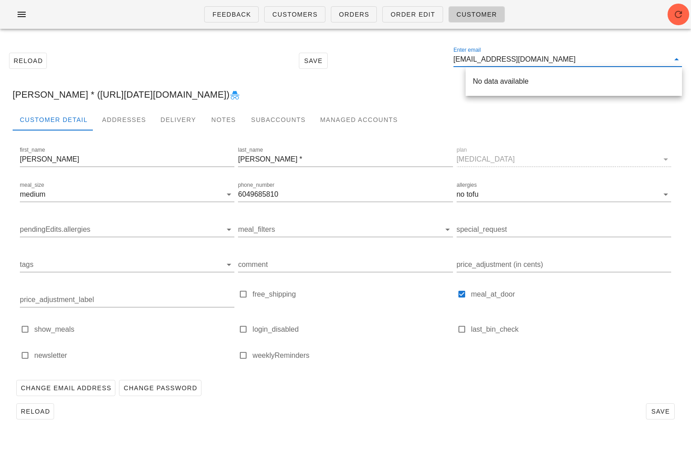
drag, startPoint x: 554, startPoint y: 58, endPoint x: 496, endPoint y: 56, distance: 58.1
click at [496, 57] on input "[EMAIL_ADDRESS][DOMAIN_NAME]" at bounding box center [561, 59] width 216 height 14
drag, startPoint x: 514, startPoint y: 56, endPoint x: 419, endPoint y: 55, distance: 95.1
click at [423, 55] on div "Reload Save Enter email [PERSON_NAME]" at bounding box center [345, 60] width 680 height 39
paste input "[PERSON_NAME][EMAIL_ADDRESS][PERSON_NAME][DOMAIN_NAME]"
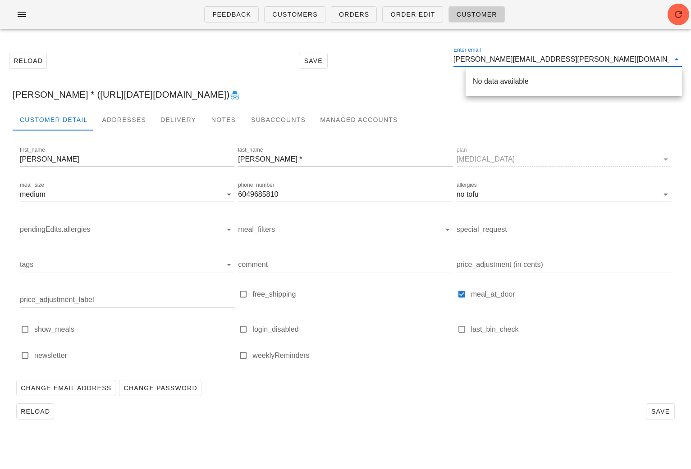
drag, startPoint x: 577, startPoint y: 58, endPoint x: 528, endPoint y: 57, distance: 49.1
click at [528, 57] on input "[PERSON_NAME][EMAIL_ADDRESS][PERSON_NAME][DOMAIN_NAME]" at bounding box center [561, 59] width 216 height 14
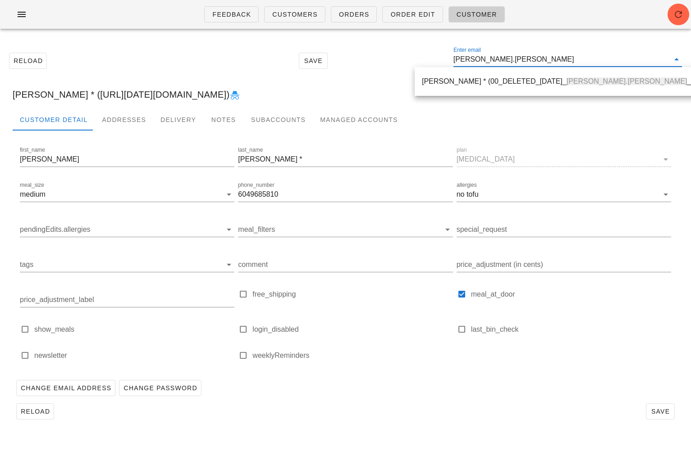
drag, startPoint x: 534, startPoint y: 60, endPoint x: 406, endPoint y: 59, distance: 127.9
click at [408, 60] on div "Reload Save Enter email [PERSON_NAME].[PERSON_NAME]" at bounding box center [345, 60] width 680 height 39
paste input "[PERSON_NAME][DOMAIN_NAME][EMAIL_ADDRESS][PERSON_NAME][DOMAIN_NAME]"
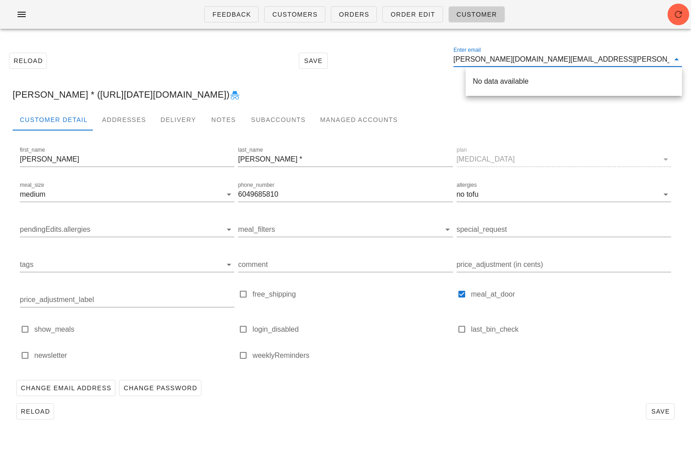
drag, startPoint x: 555, startPoint y: 57, endPoint x: 504, endPoint y: 56, distance: 51.4
click at [504, 57] on input "[PERSON_NAME][DOMAIN_NAME][EMAIL_ADDRESS][PERSON_NAME][DOMAIN_NAME]" at bounding box center [561, 59] width 216 height 14
drag, startPoint x: 504, startPoint y: 62, endPoint x: 452, endPoint y: 59, distance: 51.9
click at [452, 61] on div "Reload Save Enter email [PERSON_NAME][DOMAIN_NAME][PERSON_NAME]" at bounding box center [345, 60] width 680 height 39
paste input "[EMAIL_ADDRESS][DOMAIN_NAME]"
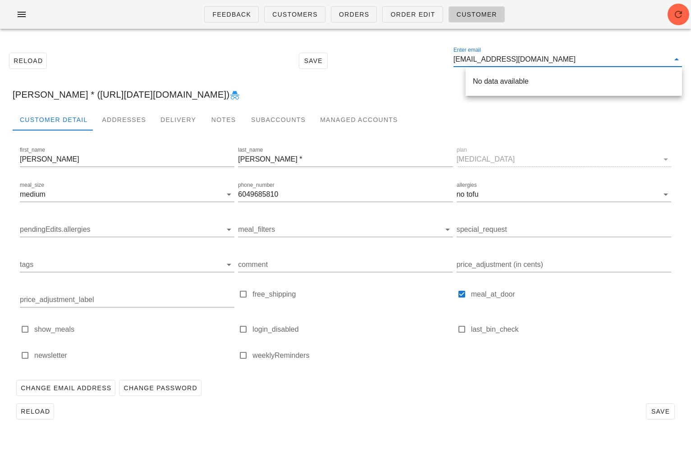
drag, startPoint x: 562, startPoint y: 56, endPoint x: 496, endPoint y: 54, distance: 65.8
click at [496, 55] on input "[EMAIL_ADDRESS][DOMAIN_NAME]" at bounding box center [561, 59] width 216 height 14
drag, startPoint x: 511, startPoint y: 64, endPoint x: 409, endPoint y: 63, distance: 102.3
click at [410, 63] on div "Reload Save Enter email jkqhelgas" at bounding box center [345, 60] width 680 height 39
paste input "[EMAIL_ADDRESS][DOMAIN_NAME]"
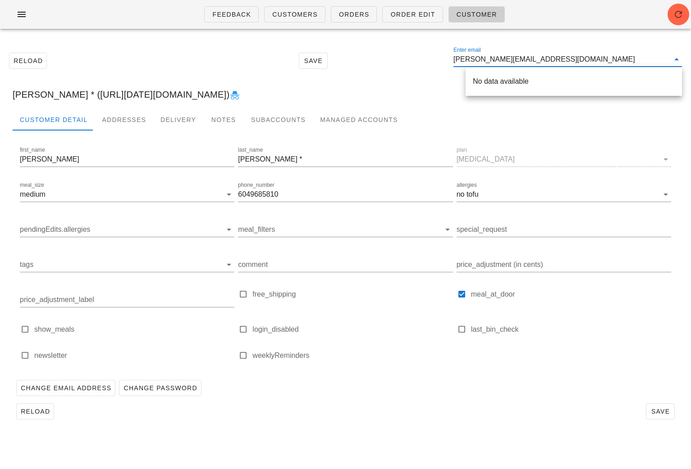
drag, startPoint x: 563, startPoint y: 61, endPoint x: 500, endPoint y: 58, distance: 62.7
click at [500, 59] on input "[PERSON_NAME][EMAIL_ADDRESS][DOMAIN_NAME]" at bounding box center [561, 59] width 216 height 14
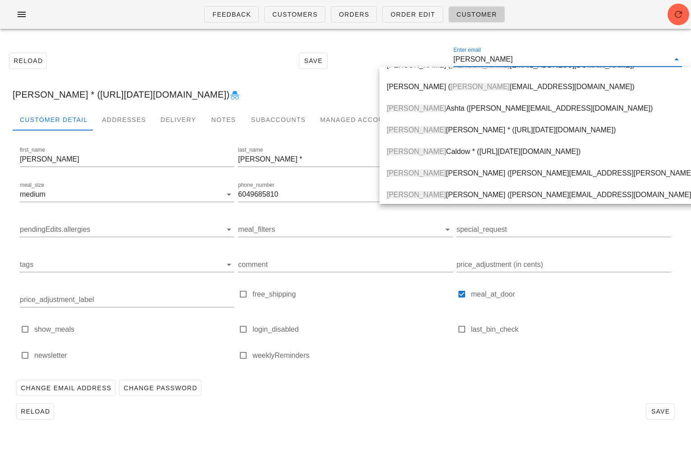
scroll to position [214, 0]
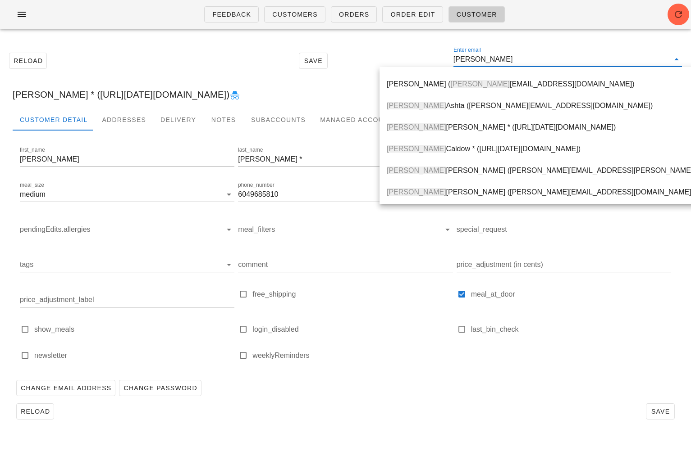
drag, startPoint x: 493, startPoint y: 63, endPoint x: 427, endPoint y: 63, distance: 66.2
click at [428, 63] on div "Reload Save Enter email [PERSON_NAME]" at bounding box center [345, 60] width 680 height 39
paste input "[EMAIL_ADDRESS][DOMAIN_NAME]"
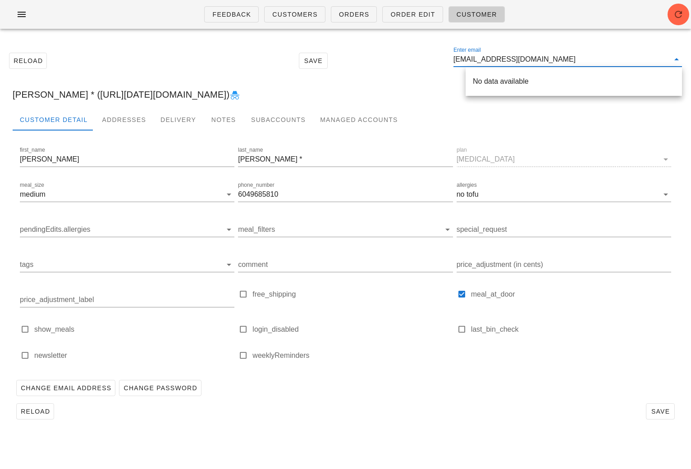
scroll to position [0, 0]
drag, startPoint x: 587, startPoint y: 60, endPoint x: 499, endPoint y: 60, distance: 87.8
click at [499, 60] on input "[EMAIL_ADDRESS][DOMAIN_NAME]" at bounding box center [561, 59] width 216 height 14
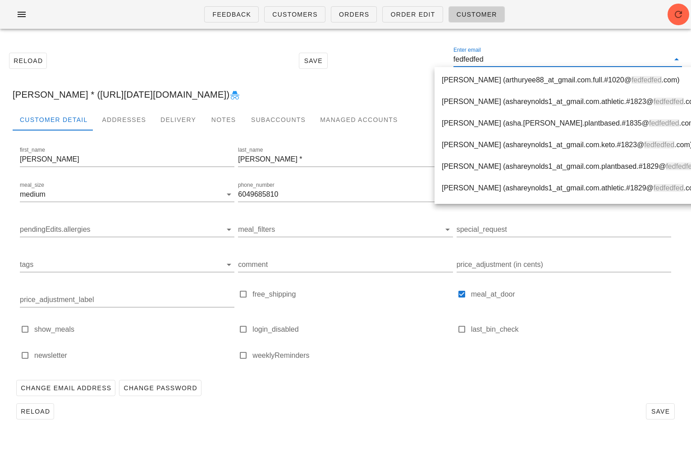
scroll to position [11663, 0]
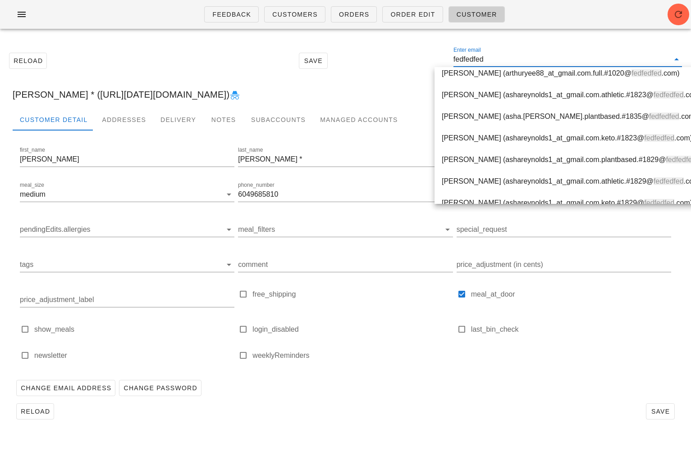
drag, startPoint x: 509, startPoint y: 60, endPoint x: 471, endPoint y: 60, distance: 38.3
click at [423, 58] on div "Reload Save Enter email fedfedfed" at bounding box center [345, 60] width 680 height 39
paste input "[EMAIL_ADDRESS][PERSON_NAME][DOMAIN_NAME]"
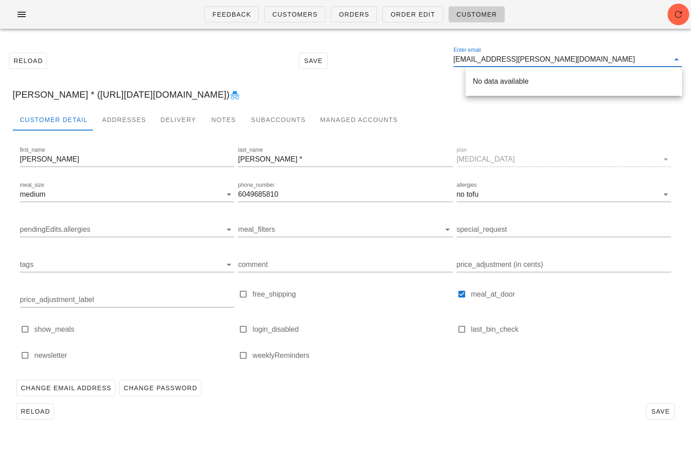
scroll to position [0, 0]
drag, startPoint x: 539, startPoint y: 60, endPoint x: 500, endPoint y: 60, distance: 38.7
click at [500, 60] on input "[EMAIL_ADDRESS][PERSON_NAME][DOMAIN_NAME]" at bounding box center [561, 59] width 216 height 14
drag, startPoint x: 522, startPoint y: 55, endPoint x: 414, endPoint y: 55, distance: 107.7
click at [415, 55] on div "Reload Save Enter email skzepeski" at bounding box center [345, 60] width 680 height 39
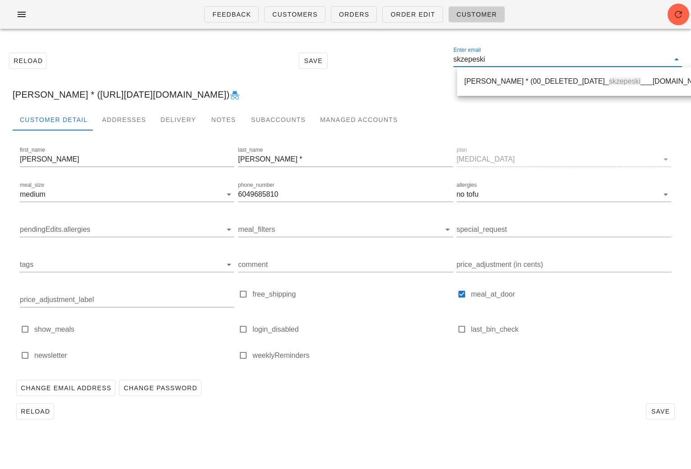
paste input "[EMAIL_ADDRESS][DOMAIN_NAME]"
drag, startPoint x: 552, startPoint y: 63, endPoint x: 499, endPoint y: 57, distance: 53.5
click at [499, 57] on input "[EMAIL_ADDRESS][DOMAIN_NAME]" at bounding box center [561, 59] width 216 height 14
drag, startPoint x: 526, startPoint y: 60, endPoint x: 419, endPoint y: 60, distance: 106.3
click at [424, 60] on div "Reload Save Enter email leetoheng" at bounding box center [345, 60] width 680 height 39
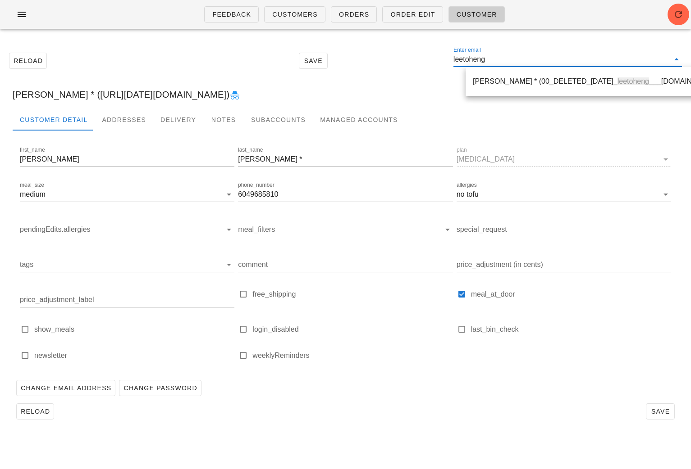
paste input "[EMAIL_ADDRESS][DOMAIN_NAME]"
drag, startPoint x: 528, startPoint y: 60, endPoint x: 487, endPoint y: 58, distance: 40.6
click at [487, 59] on input "[EMAIL_ADDRESS][DOMAIN_NAME]" at bounding box center [561, 59] width 216 height 14
type input "nibiwe"
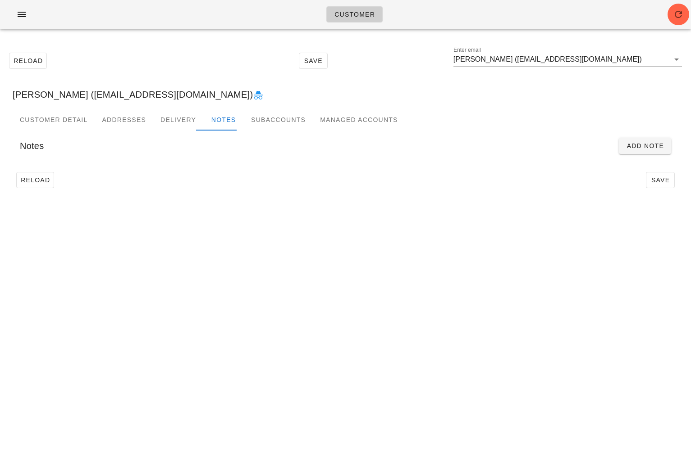
click at [618, 64] on input "Andrew Blair (andrewblair91@gmail.com)" at bounding box center [561, 59] width 216 height 14
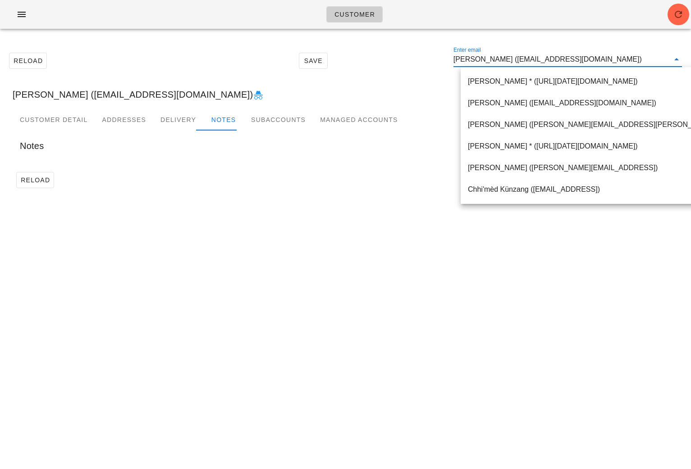
paste input "pbrach75@gmail.com"
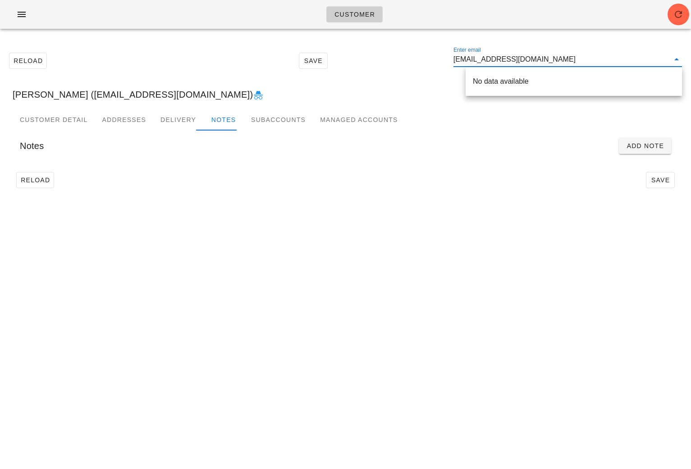
drag, startPoint x: 557, startPoint y: 59, endPoint x: 497, endPoint y: 60, distance: 59.9
click at [497, 60] on input "pbrach75@gmail.com" at bounding box center [561, 59] width 216 height 14
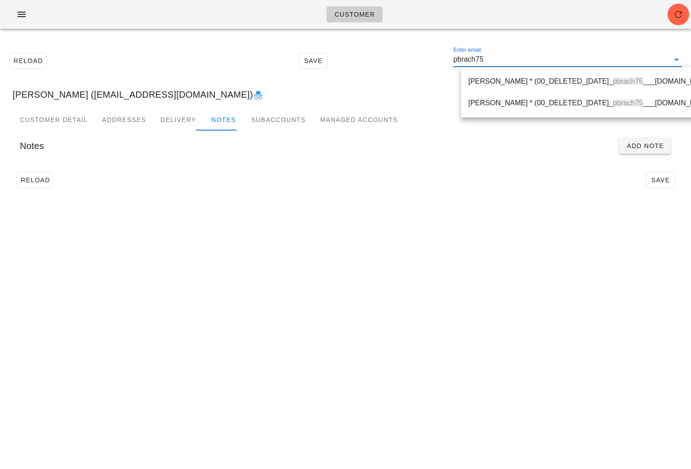
type input "pbrach75"
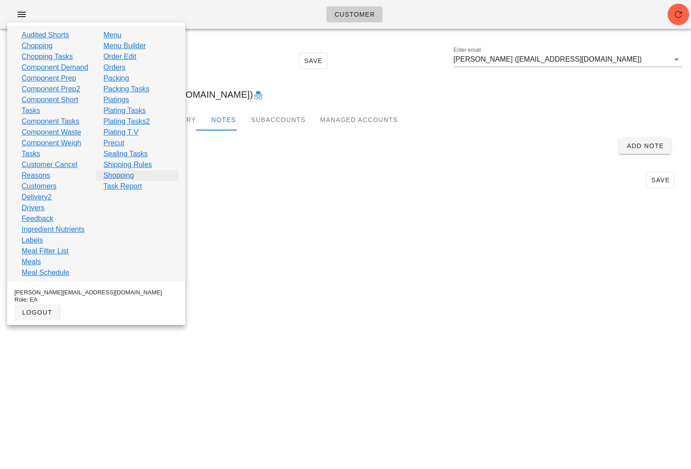
click at [132, 175] on link "Shopping" at bounding box center [118, 175] width 31 height 11
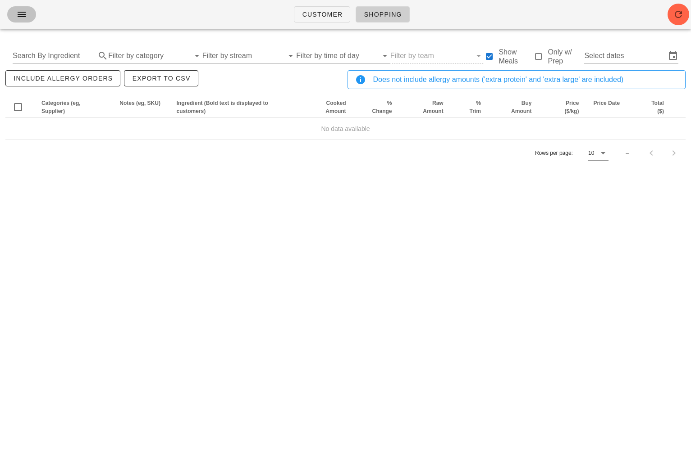
click at [20, 15] on icon "button" at bounding box center [21, 14] width 11 height 11
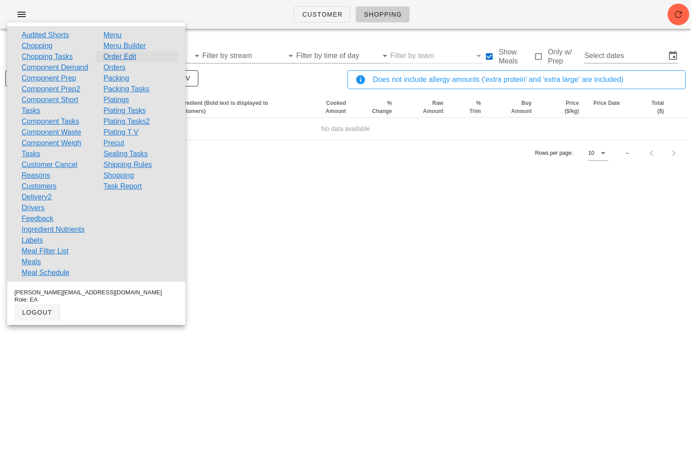
click at [132, 56] on link "Order Edit" at bounding box center [119, 56] width 33 height 11
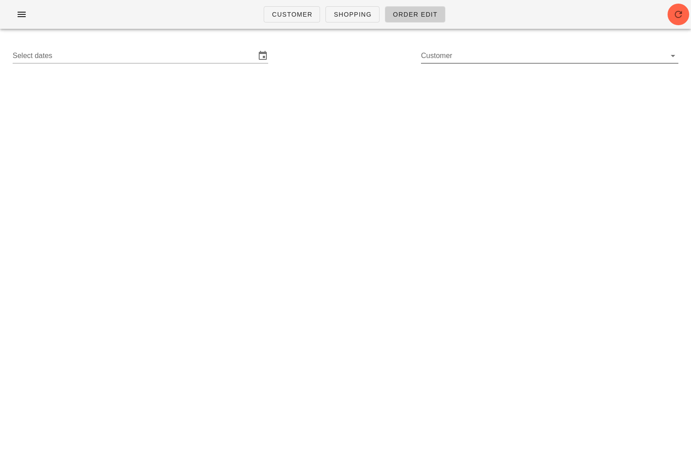
click at [485, 55] on input "Customer" at bounding box center [542, 56] width 243 height 14
paste input "marymccall@outlook.com"
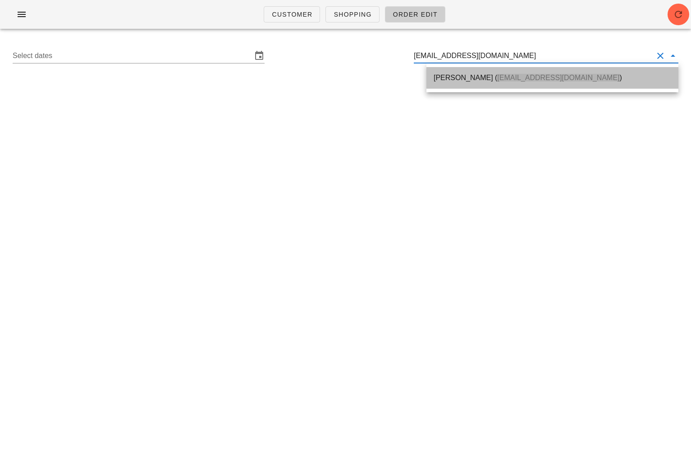
click at [475, 75] on div "Mary McCall ( marymccall@outlook.com )" at bounding box center [551, 77] width 237 height 9
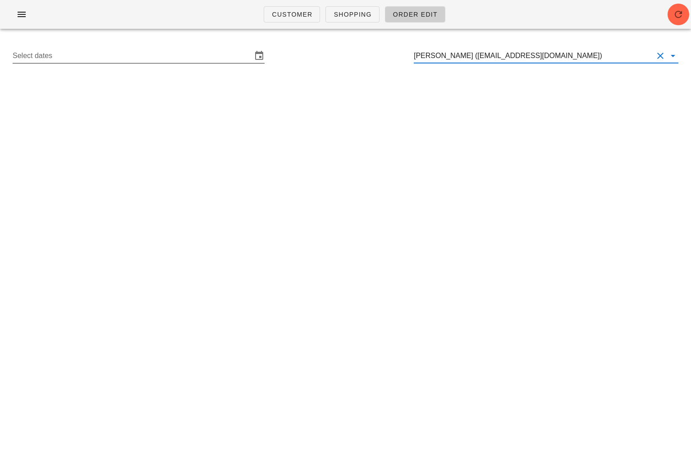
type input "Mary McCall (marymccall@outlook.com)"
click at [147, 63] on div "Select dates" at bounding box center [139, 56] width 252 height 14
click at [94, 57] on input "text" at bounding box center [132, 56] width 239 height 14
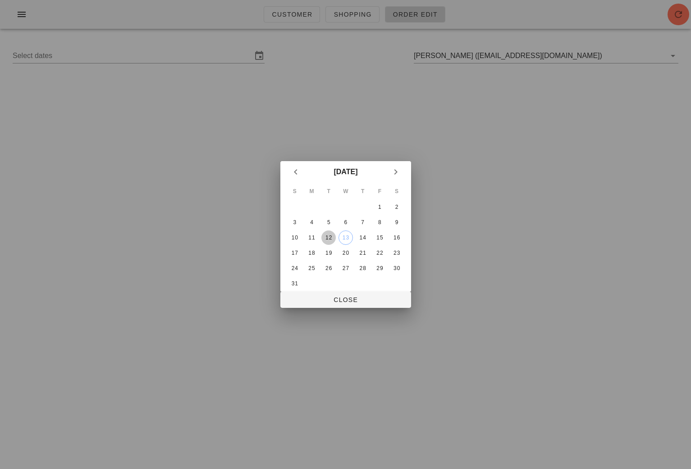
click at [329, 241] on div "12" at bounding box center [328, 238] width 14 height 6
click at [337, 288] on table "S M T W T F S 1 2 3 4 5 6 7 8 9 10 11 12 13 14 15 16 17 18 19 20 21 22 23 24 25…" at bounding box center [346, 237] width 120 height 109
click at [339, 295] on button "Close" at bounding box center [345, 300] width 131 height 16
type input "[DATE] - [DATE]"
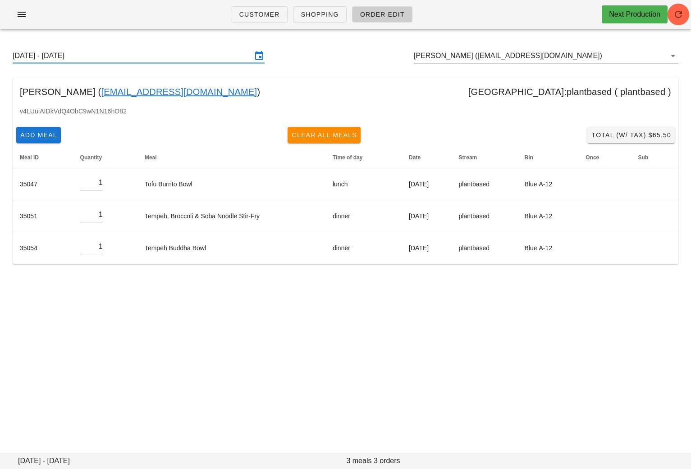
click at [161, 93] on link "marymccall@outlook.com" at bounding box center [179, 92] width 156 height 14
click at [161, 93] on div "Customer Shopping Order Edit Next Production Sunday August 10 - Saturday August…" at bounding box center [345, 234] width 691 height 469
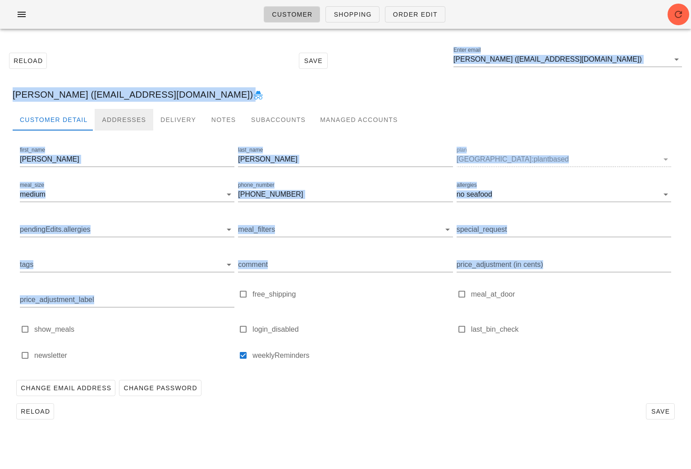
click at [118, 124] on div "Addresses" at bounding box center [124, 120] width 59 height 22
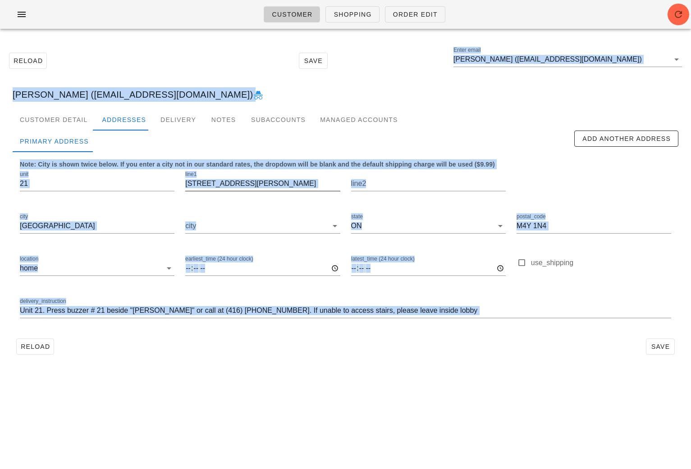
click at [249, 191] on div "line1 72 Isabella St" at bounding box center [262, 184] width 155 height 14
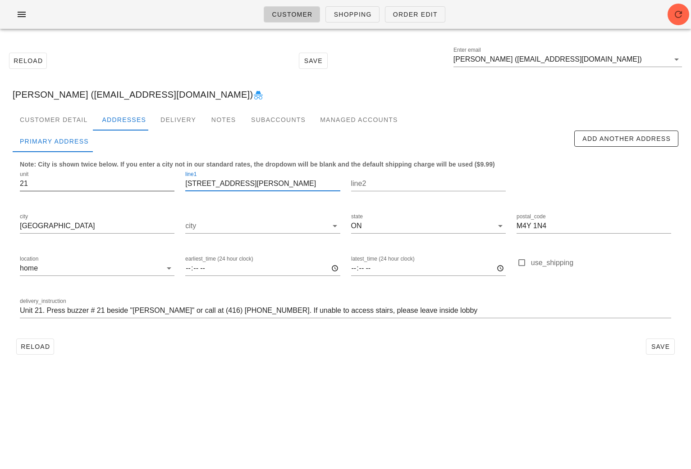
drag, startPoint x: 245, startPoint y: 186, endPoint x: 164, endPoint y: 186, distance: 81.1
click at [165, 186] on div "unit 21 line1 72 Isabella St line2 city Toronto city state ON postal_code M4Y 1…" at bounding box center [345, 248] width 662 height 169
drag, startPoint x: 537, startPoint y: 228, endPoint x: 498, endPoint y: 226, distance: 38.4
click at [500, 227] on div "unit 21 line1 72 Isabella St line2 city Toronto city state ON postal_code M4Y 1…" at bounding box center [345, 248] width 662 height 169
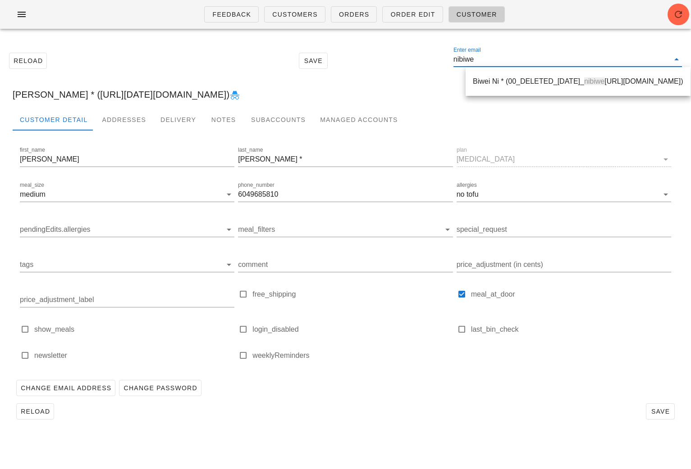
drag, startPoint x: 491, startPoint y: 65, endPoint x: 465, endPoint y: 65, distance: 26.1
click at [465, 65] on input "nibiwe" at bounding box center [561, 59] width 216 height 14
drag, startPoint x: 485, startPoint y: 63, endPoint x: 462, endPoint y: 63, distance: 23.0
click at [462, 63] on div "Reload Save Enter email nibiweluclin@shaw.ca" at bounding box center [345, 60] width 680 height 39
type input "luclin@shaw.ca"
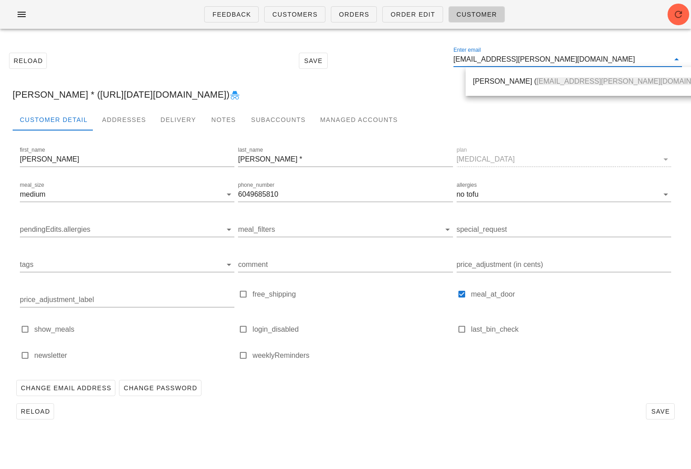
click at [505, 85] on div "Colin Lawrence ( luclin@shaw.ca )" at bounding box center [596, 81] width 247 height 9
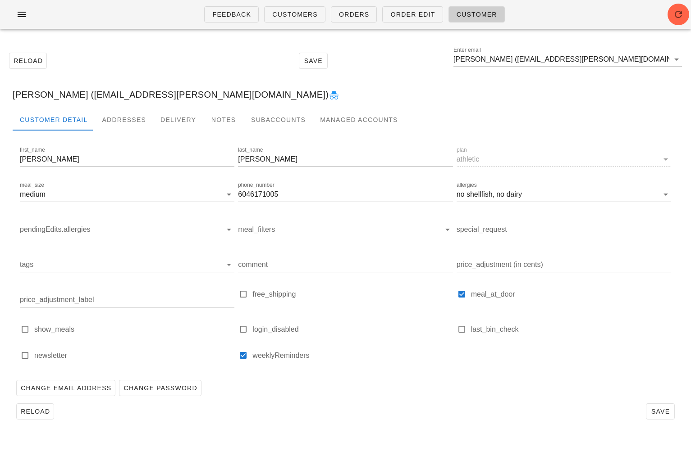
click at [582, 59] on input "Colin Lawrence (luclin@shaw.ca)" at bounding box center [561, 59] width 216 height 14
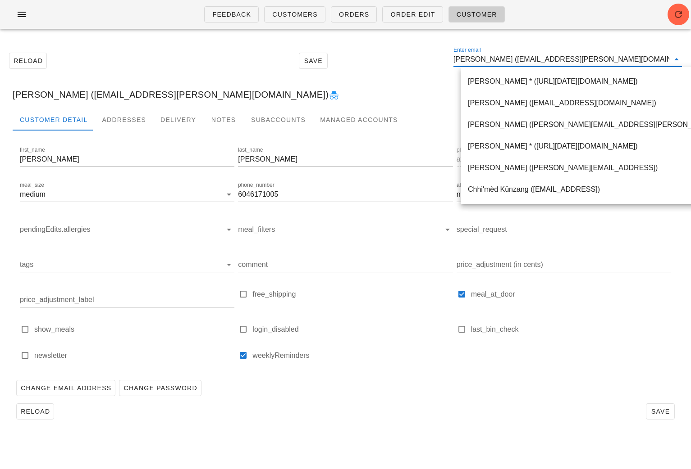
paste input "marymccall@outlook.com"
type input "marymccall@outlook.com"
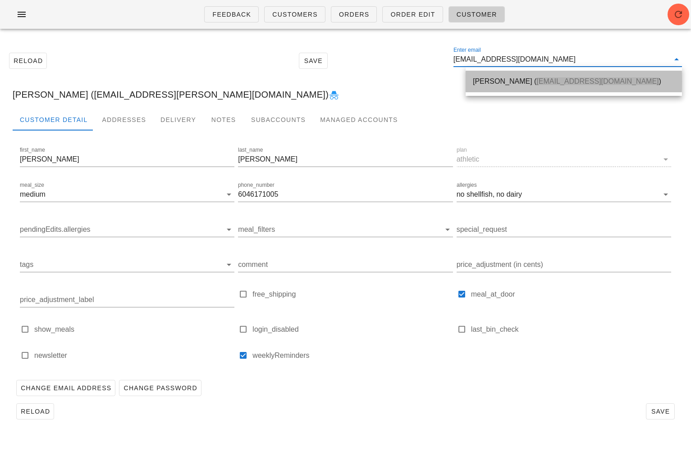
click at [500, 80] on div "Mary McCall ( marymccall@outlook.com )" at bounding box center [574, 81] width 202 height 9
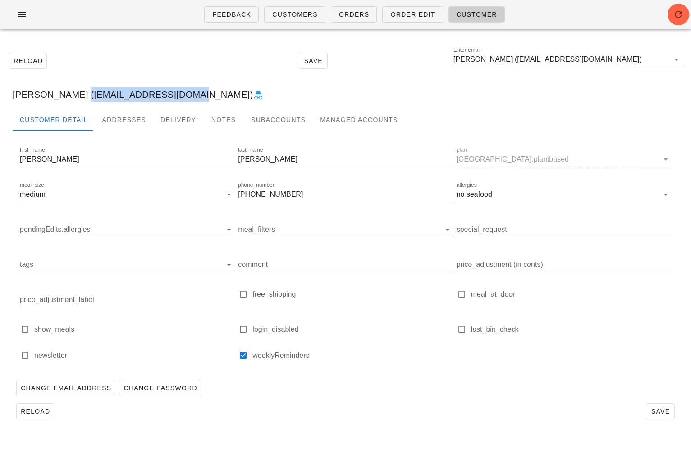
drag, startPoint x: 144, startPoint y: 95, endPoint x: 71, endPoint y: 97, distance: 73.0
click at [72, 97] on div "Mary McCall (marymccall@outlook.com)" at bounding box center [345, 94] width 680 height 29
copy div "marymccall@outlook.com"
